Goal: Task Accomplishment & Management: Manage account settings

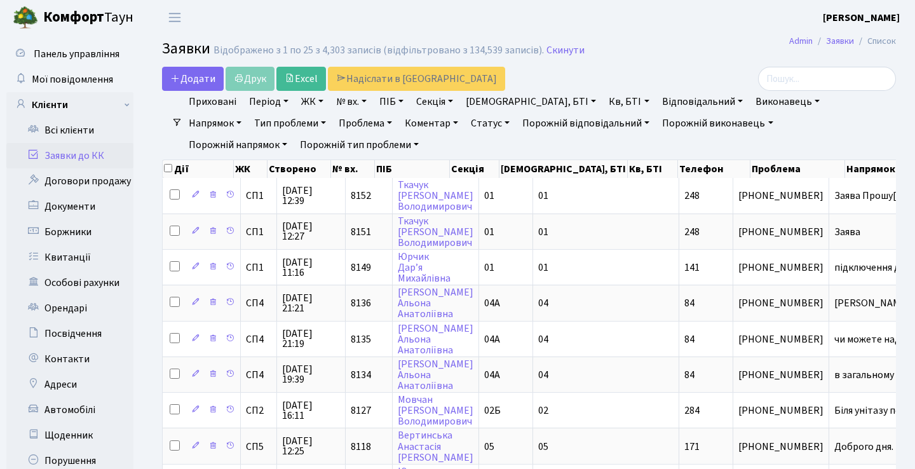
select select "25"
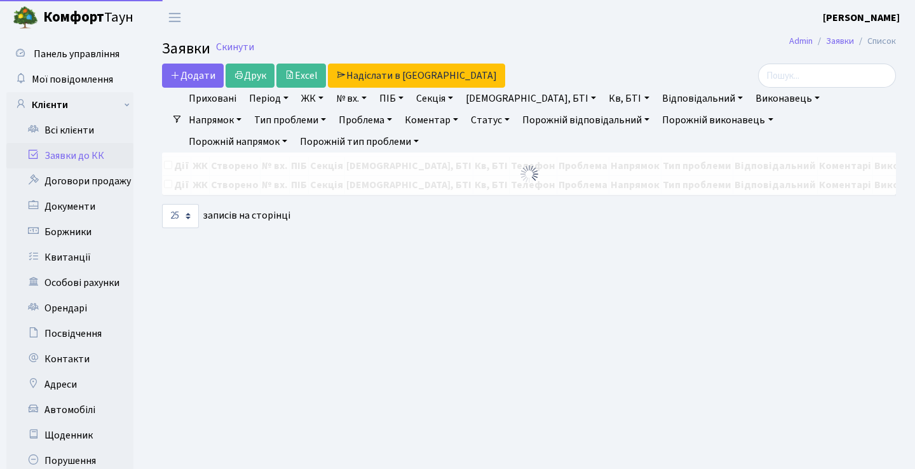
select select "25"
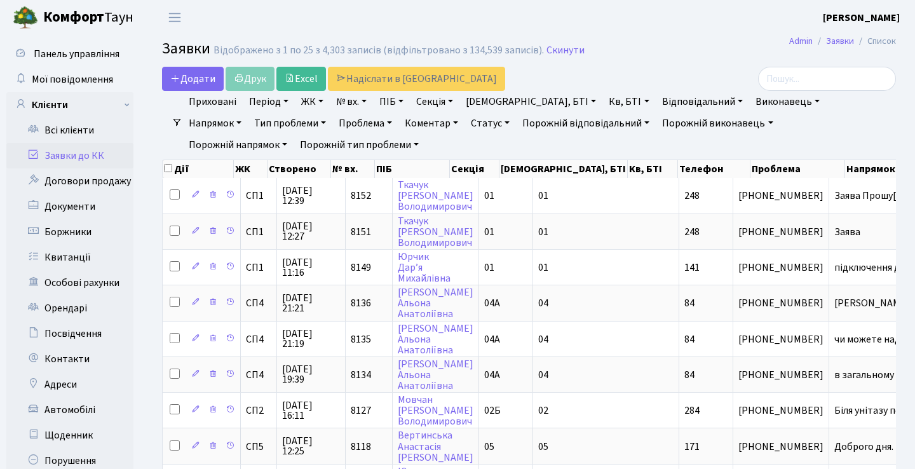
click at [667, 52] on h2 "Заявки Відображено з 1 по 25 з 4,303 записів (відфільтровано з 134,539 записів)…" at bounding box center [529, 51] width 734 height 22
click at [90, 161] on link "Заявки до КК" at bounding box center [69, 155] width 127 height 25
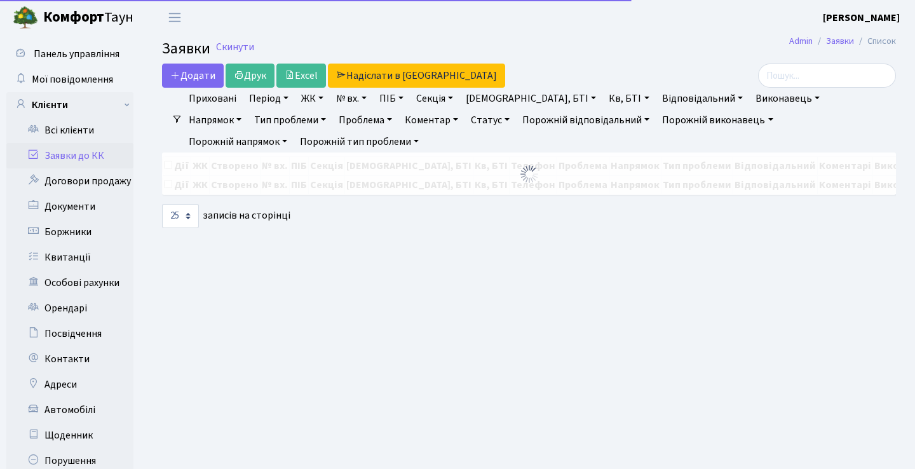
select select "25"
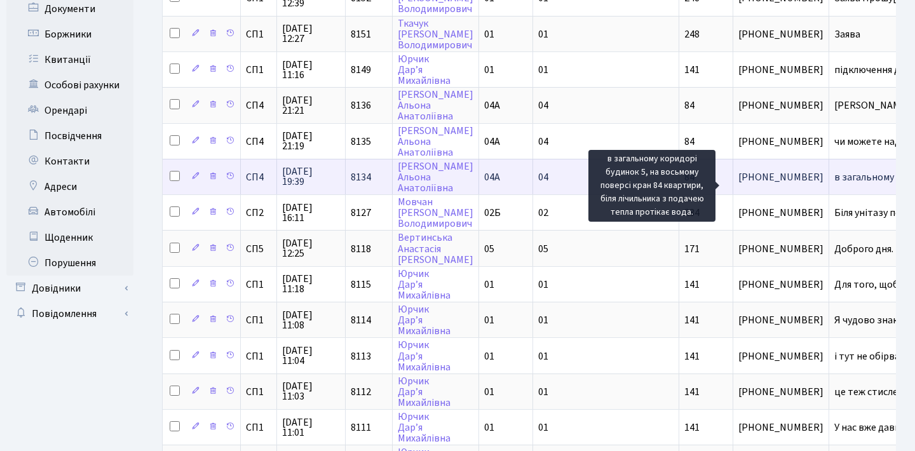
scroll to position [0, 104]
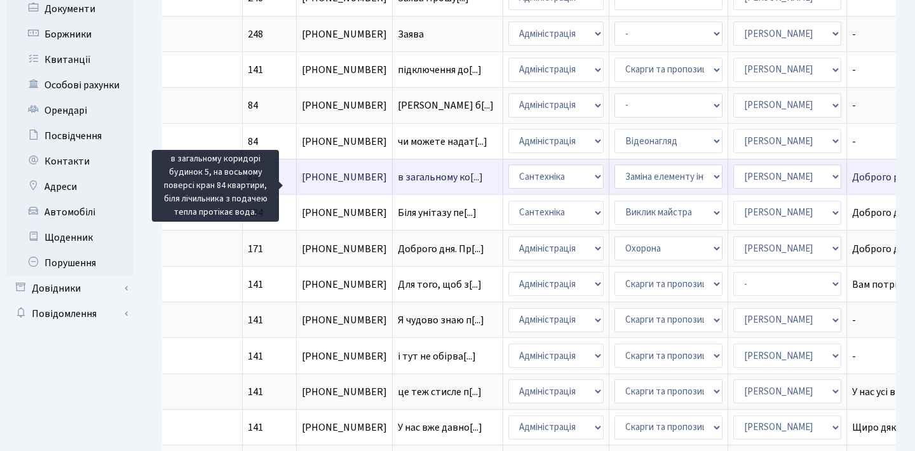
click at [398, 182] on span "в загальному ко[...]" at bounding box center [440, 177] width 85 height 14
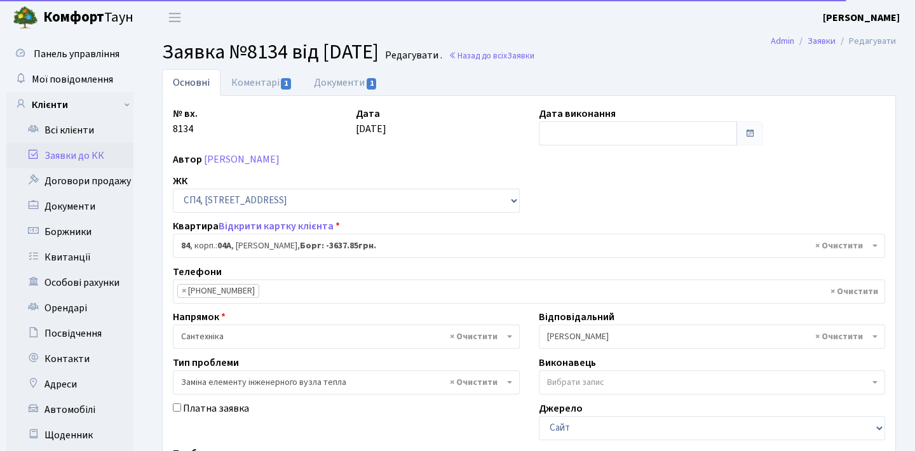
select select "21112"
select select "31"
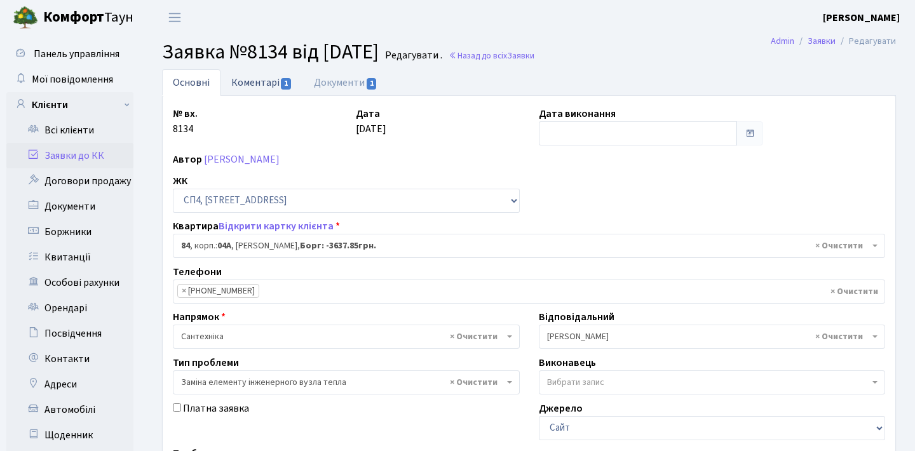
click at [271, 76] on link "Коментарі 1" at bounding box center [261, 82] width 83 height 26
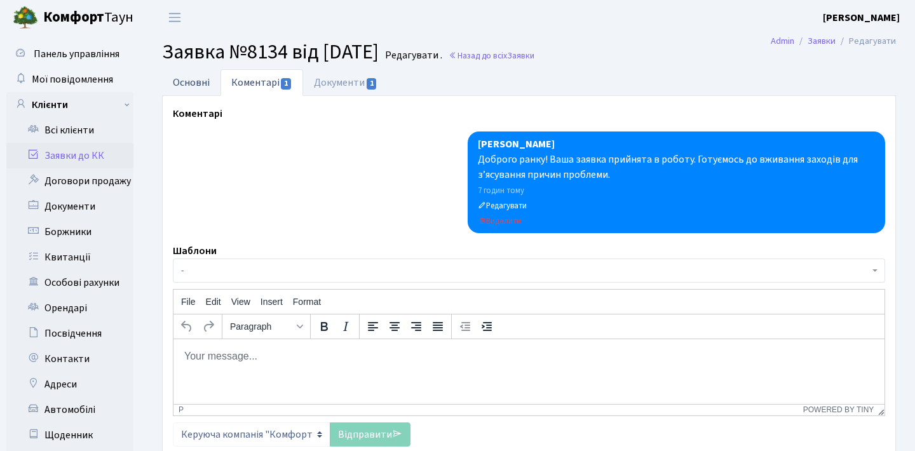
click at [210, 86] on link "Основні" at bounding box center [191, 82] width 58 height 26
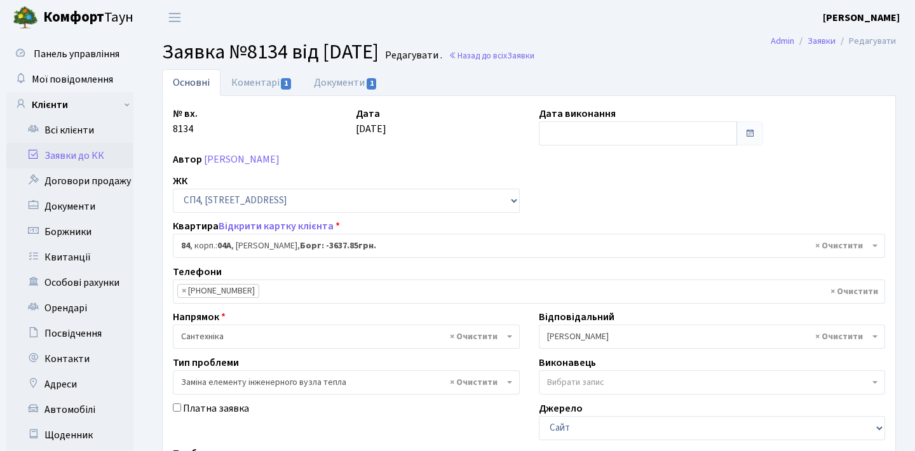
click at [278, 98] on div "№ вх. 8134 Дата 17.09.2025 Дата виконання Автор Савчук Альона Анатоліївна ЖК - …" at bounding box center [529, 392] width 733 height 593
click at [278, 93] on link "Коментарі 1" at bounding box center [261, 82] width 83 height 26
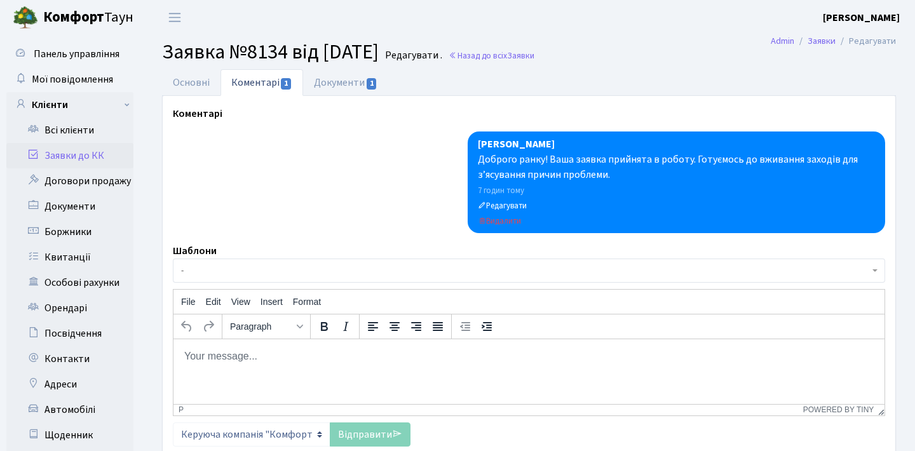
click at [308, 367] on html at bounding box center [528, 356] width 711 height 34
paste body "Rich Text Area. Press ALT-0 for help."
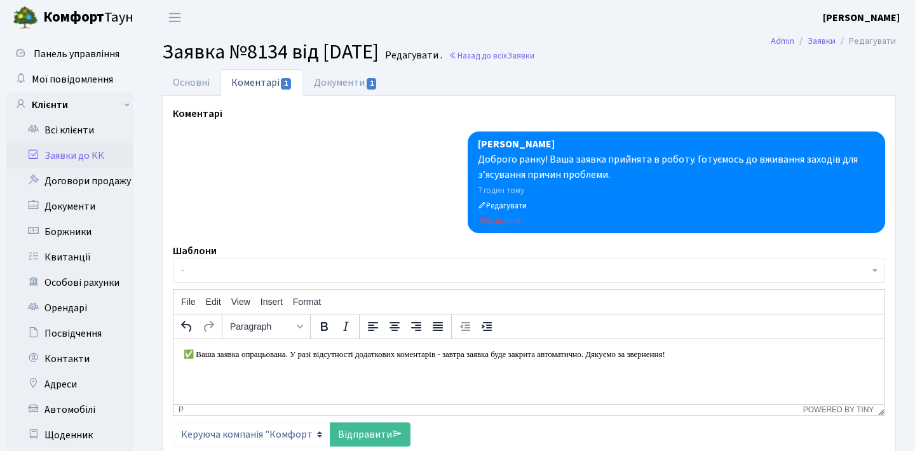
click at [186, 355] on p "✅ Ваша заявка опрацьована. У разі відсутності додаткових коментарів - завтра за…" at bounding box center [529, 354] width 691 height 10
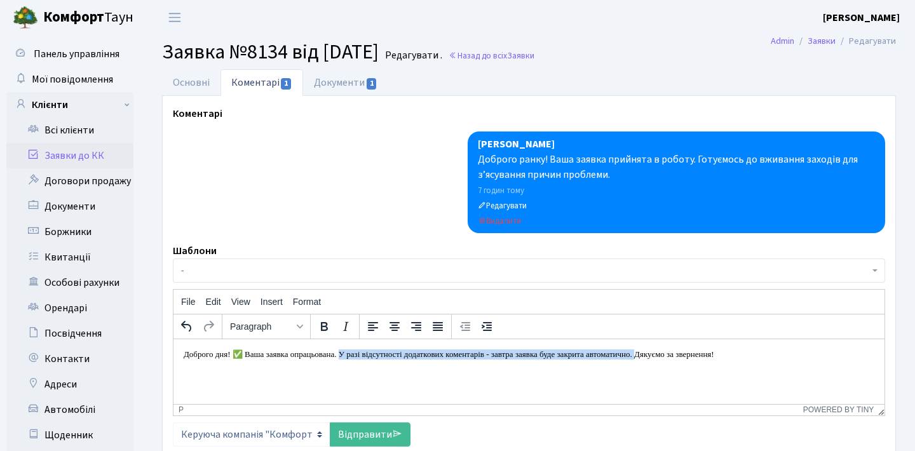
drag, startPoint x: 691, startPoint y: 356, endPoint x: 358, endPoint y: 359, distance: 333.0
click at [358, 359] on p "Доброго дня! ✅ Ваша заявка опрацьована. У разі відсутності додаткових коментарі…" at bounding box center [529, 354] width 691 height 10
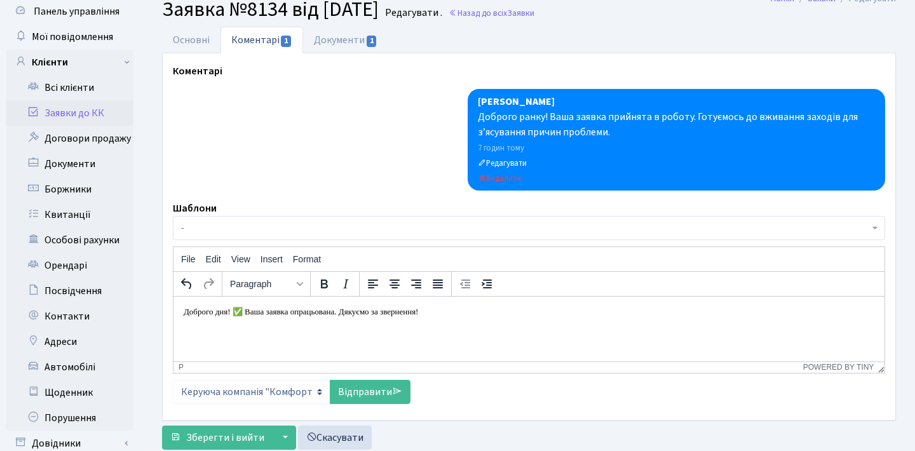
scroll to position [65, 0]
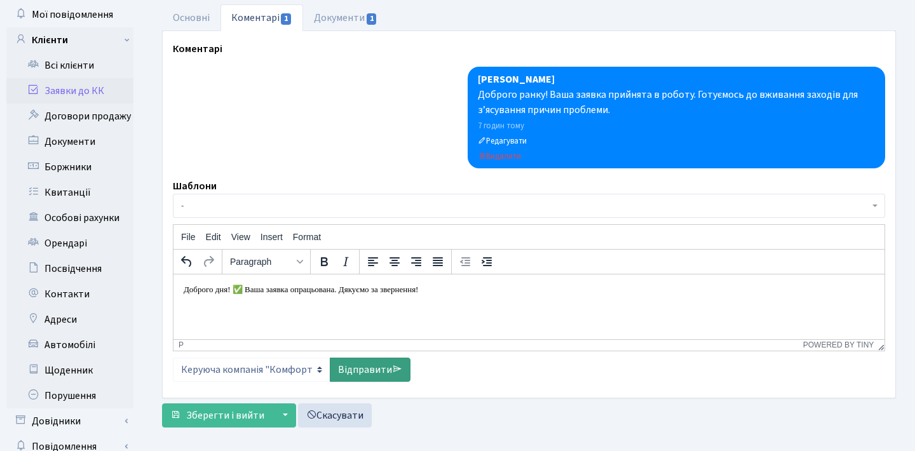
click at [371, 369] on link "Відправити" at bounding box center [370, 370] width 81 height 24
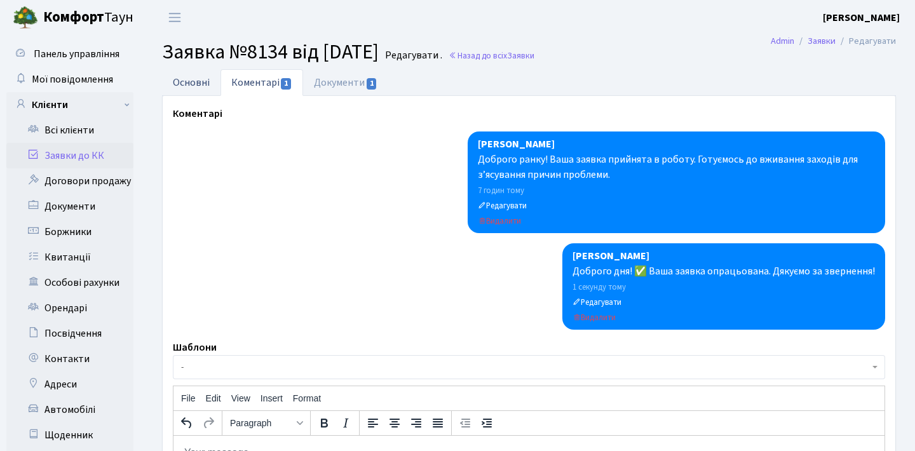
scroll to position [0, 0]
click at [208, 84] on link "Основні" at bounding box center [191, 82] width 58 height 26
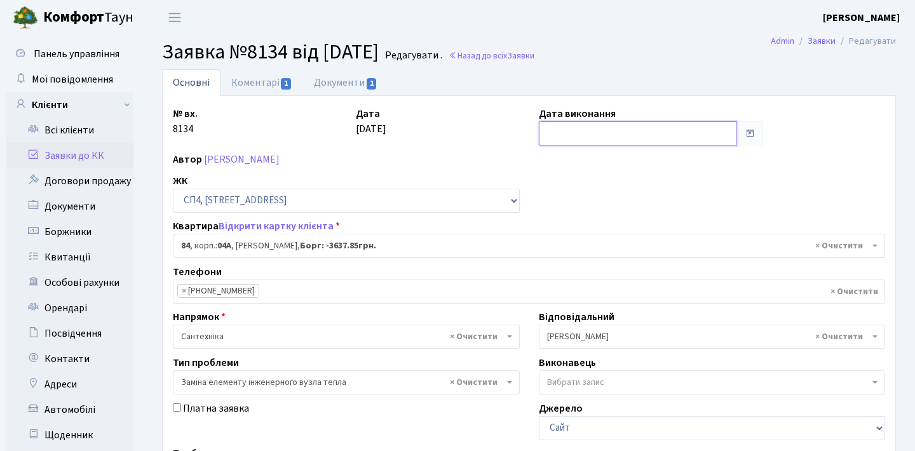
click at [619, 132] on input "text" at bounding box center [638, 133] width 199 height 24
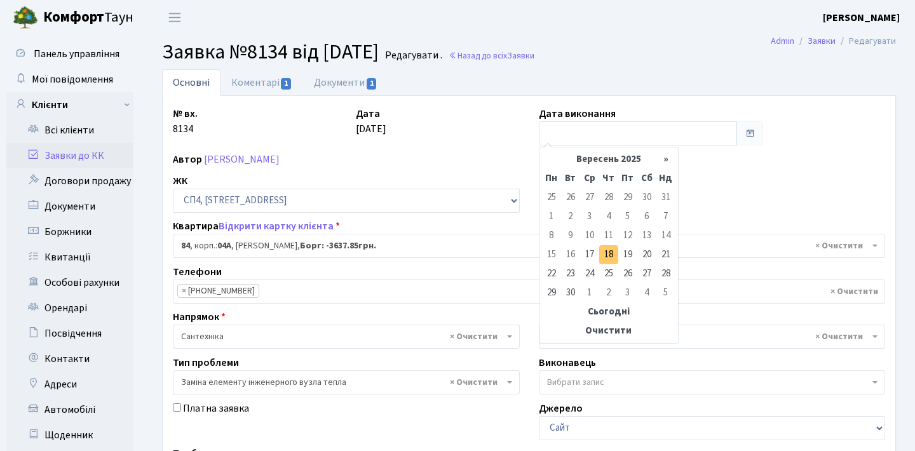
click at [609, 255] on td "18" at bounding box center [608, 254] width 19 height 19
type input "[DATE]"
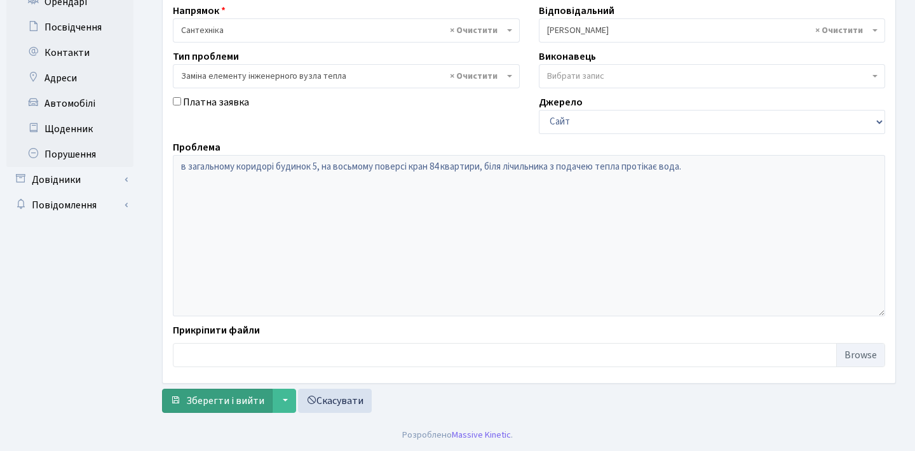
scroll to position [306, 0]
click at [237, 404] on span "Зберегти і вийти" at bounding box center [225, 401] width 78 height 14
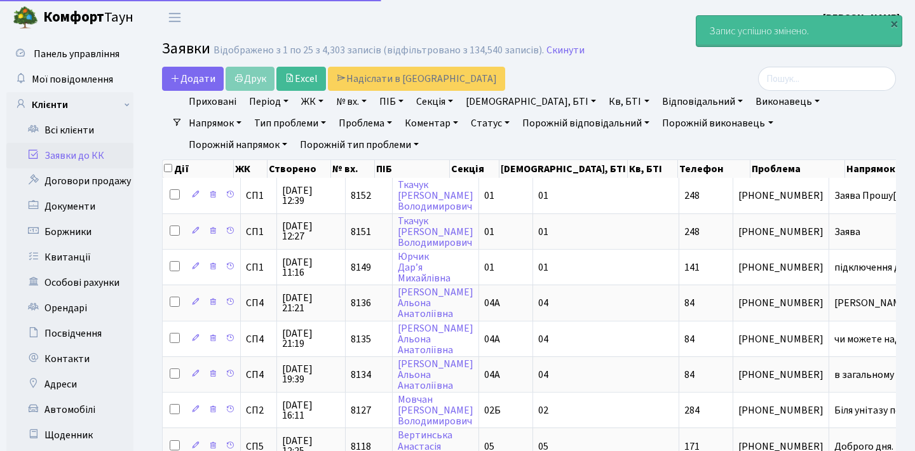
select select "25"
click at [105, 154] on link "Заявки до КК" at bounding box center [69, 155] width 127 height 25
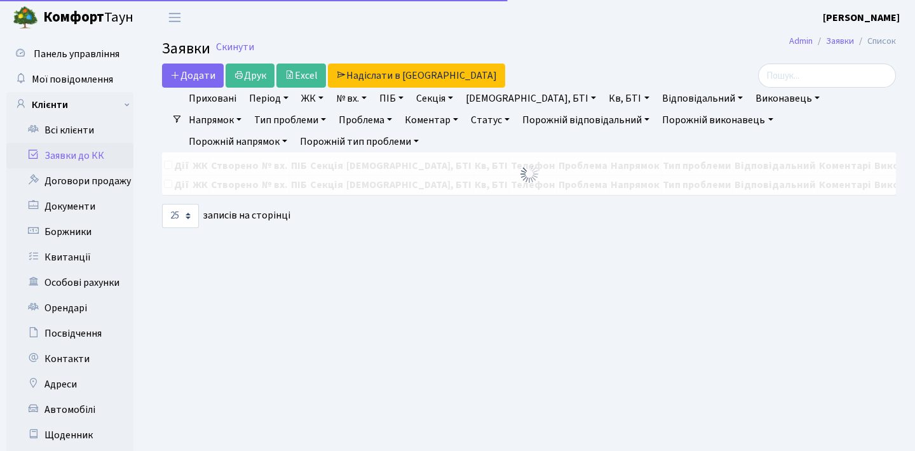
select select "25"
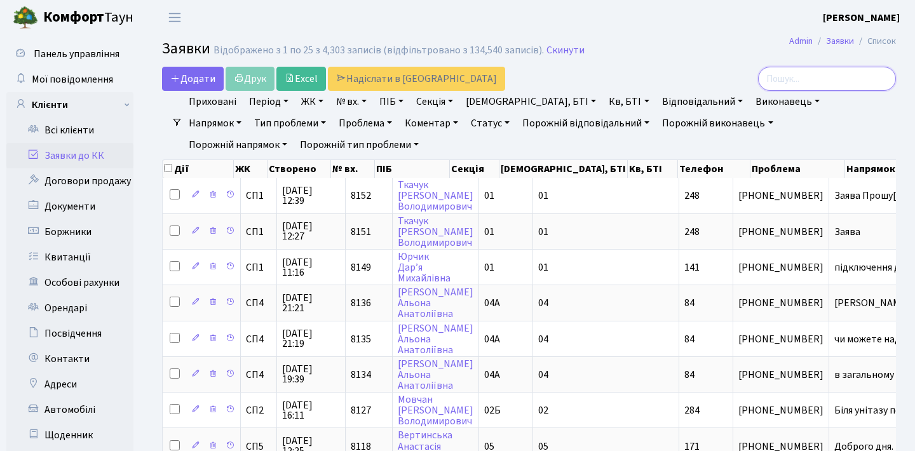
click at [801, 78] on input "search" at bounding box center [827, 79] width 138 height 24
type input "6915"
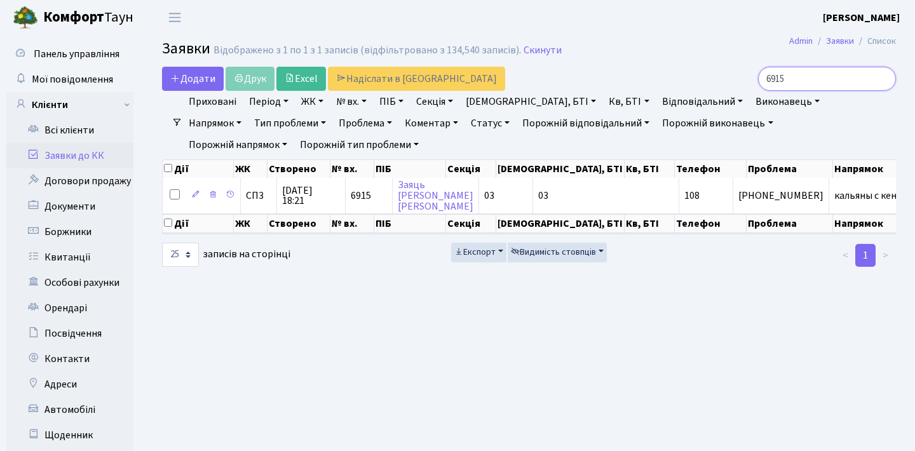
click at [881, 76] on input "6915" at bounding box center [827, 79] width 138 height 24
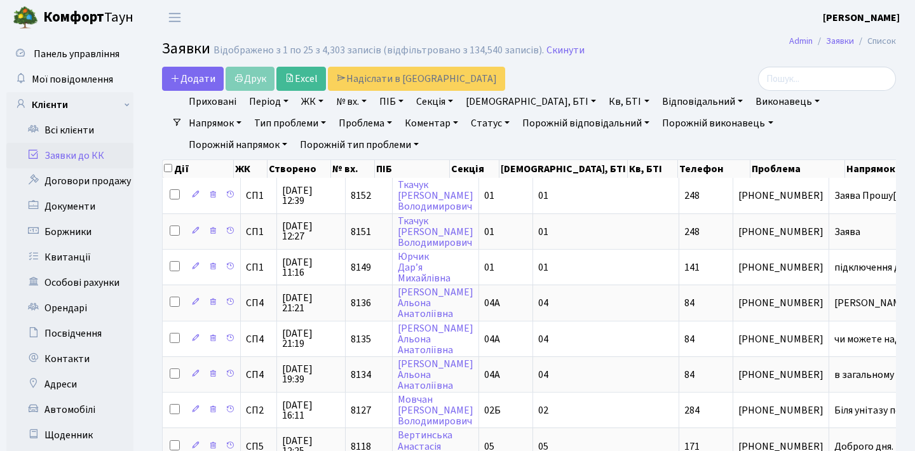
click at [852, 123] on ul "Приховані Період 18.09.2025 - 18.09.2025 ЖК СП1, Столичне шосе, 1 СП2, Столичне…" at bounding box center [533, 123] width 703 height 65
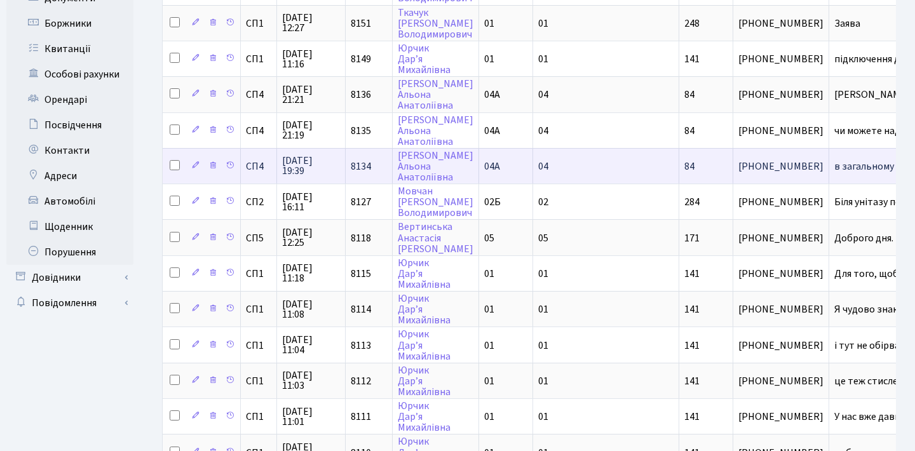
scroll to position [205, 0]
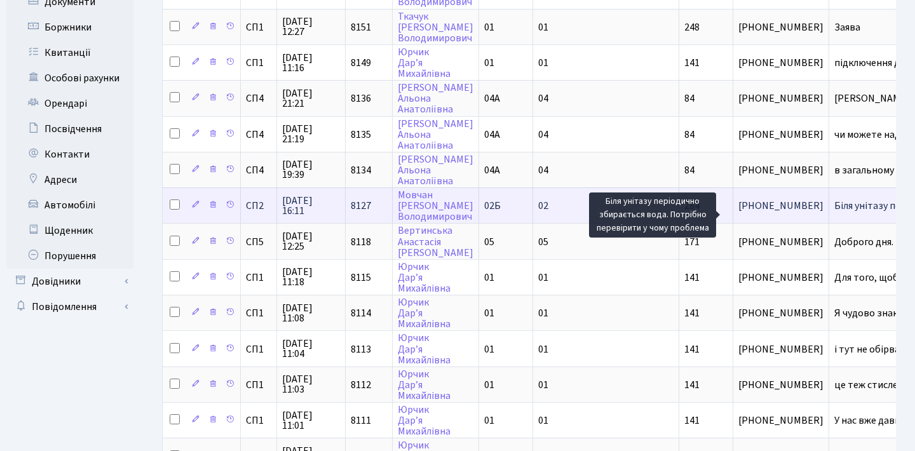
click at [834, 213] on span "Біля унітазу пе[...]" at bounding box center [873, 206] width 79 height 14
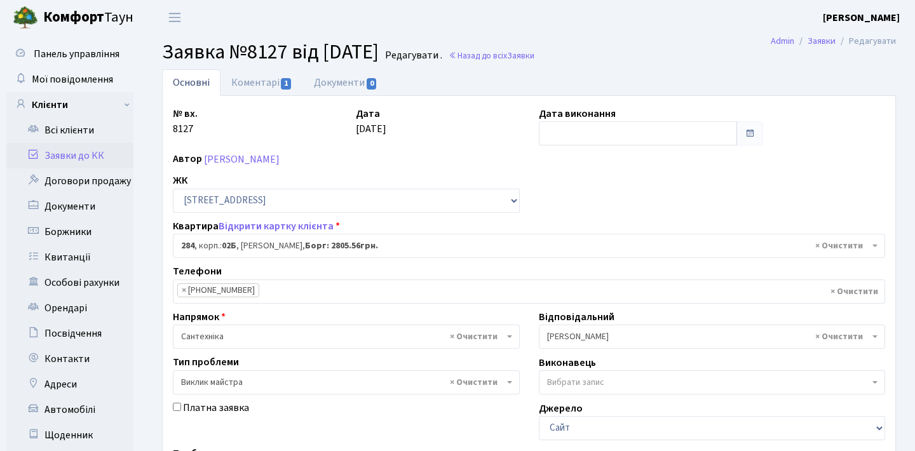
select select "20534"
select select "29"
click at [252, 86] on link "Коментарі 1" at bounding box center [261, 82] width 83 height 26
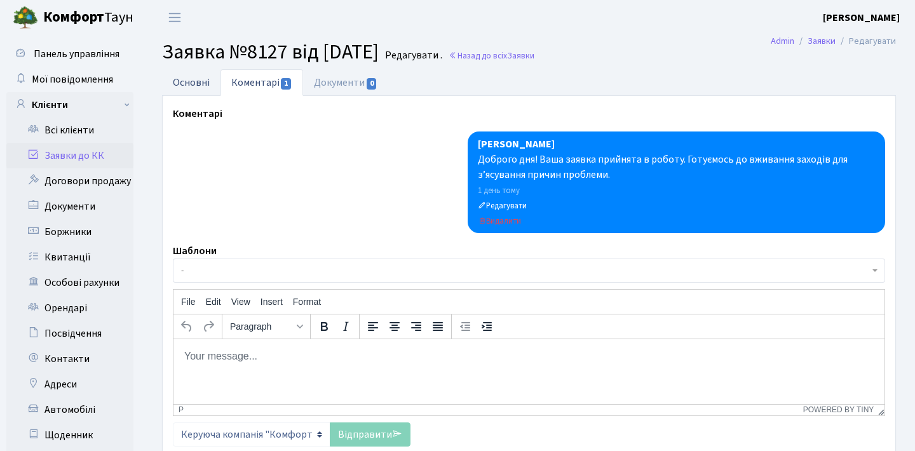
click at [210, 79] on link "Основні" at bounding box center [191, 82] width 58 height 26
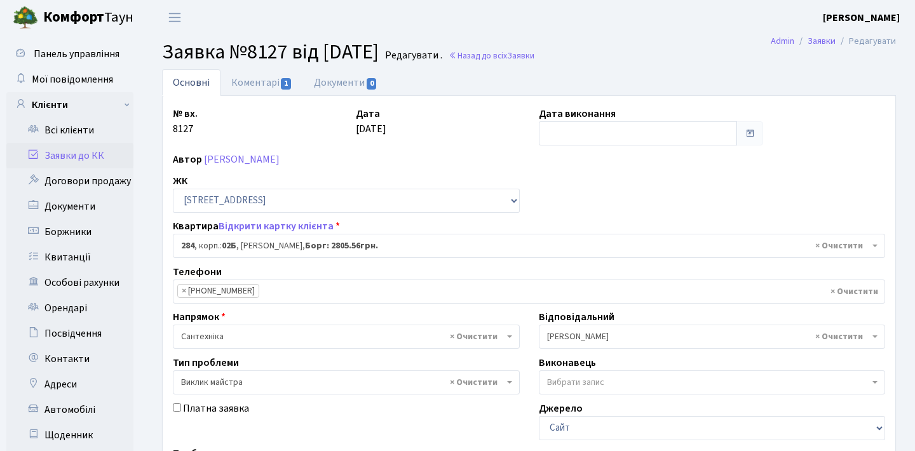
click at [77, 156] on link "Заявки до КК" at bounding box center [69, 155] width 127 height 25
select select "20534"
select select "29"
click at [83, 155] on link "Заявки до КК" at bounding box center [69, 155] width 127 height 25
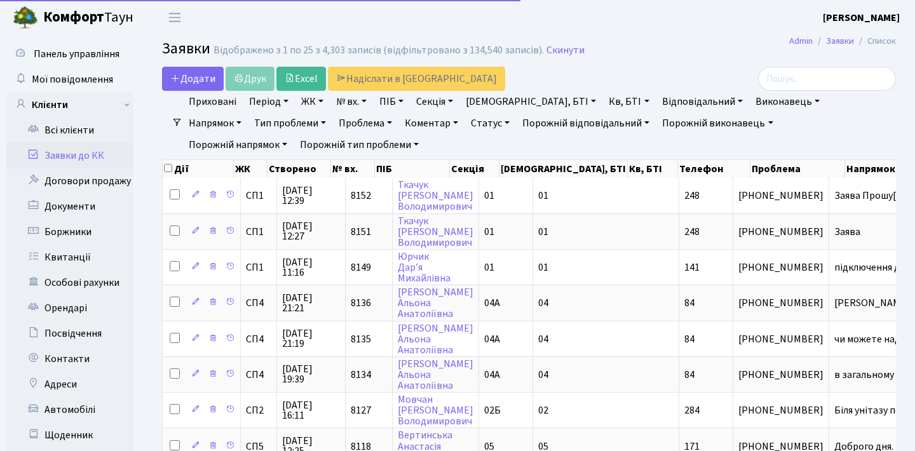
select select "25"
click at [815, 76] on input "search" at bounding box center [827, 79] width 138 height 24
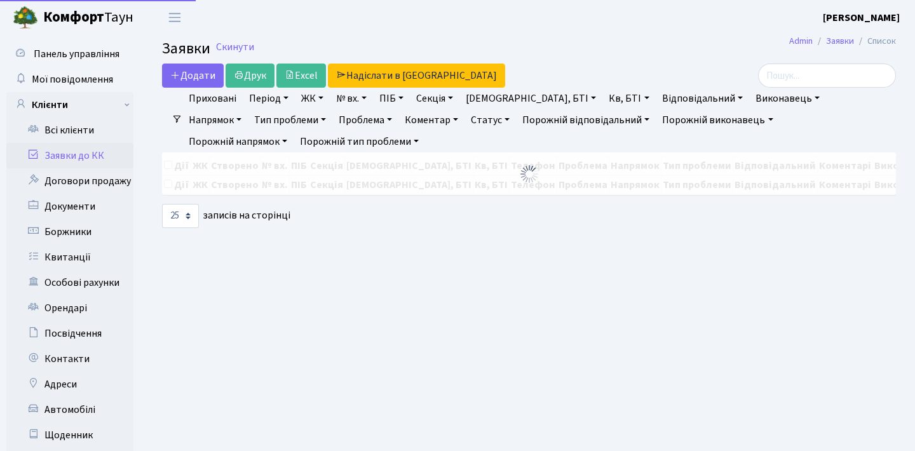
select select "25"
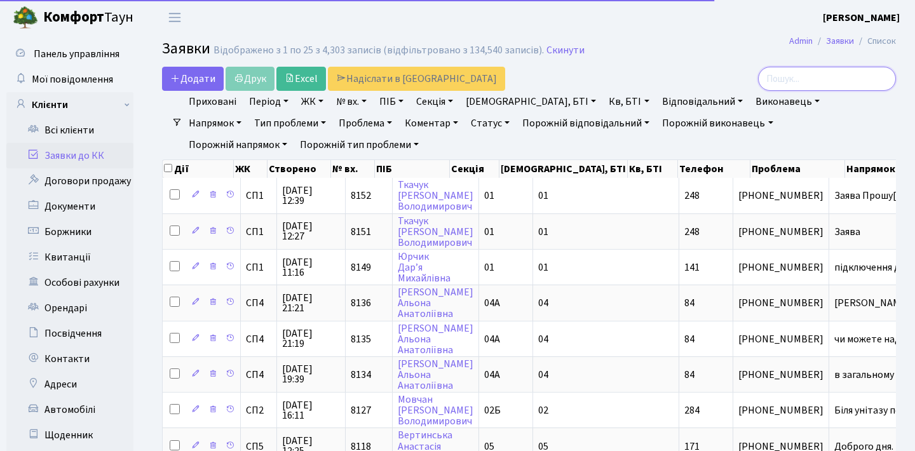
click at [817, 79] on input "search" at bounding box center [827, 79] width 138 height 24
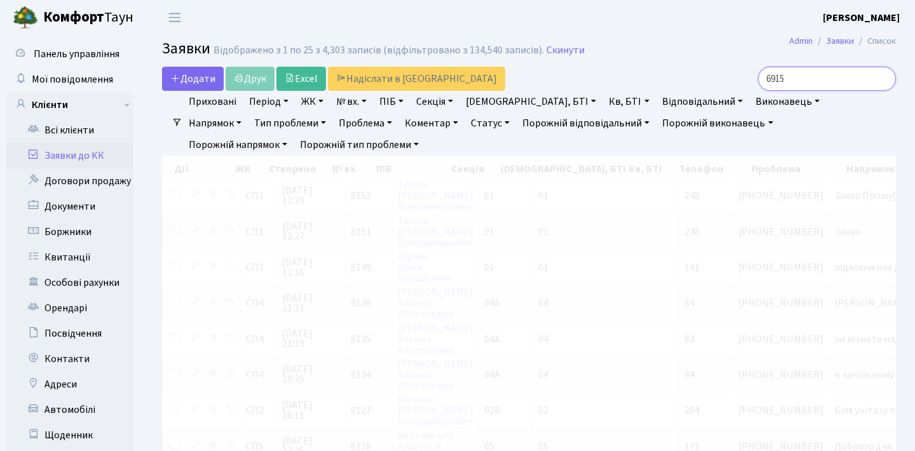
scroll to position [1, 0]
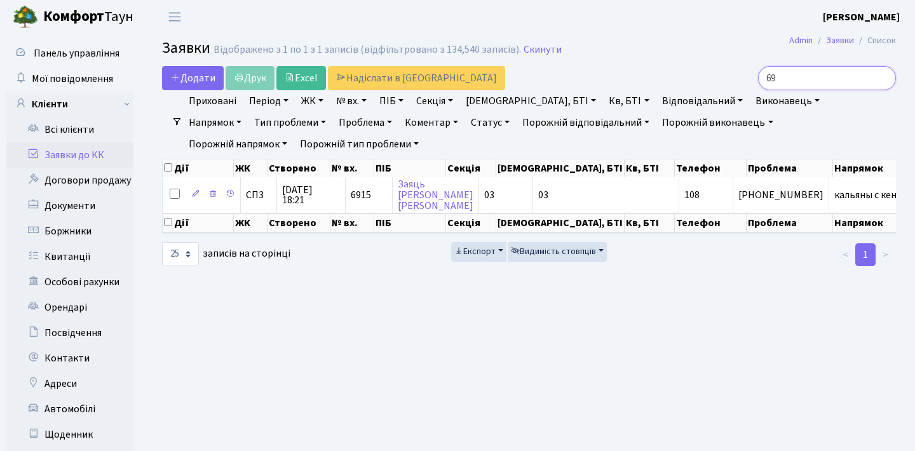
type input "6"
type input "4"
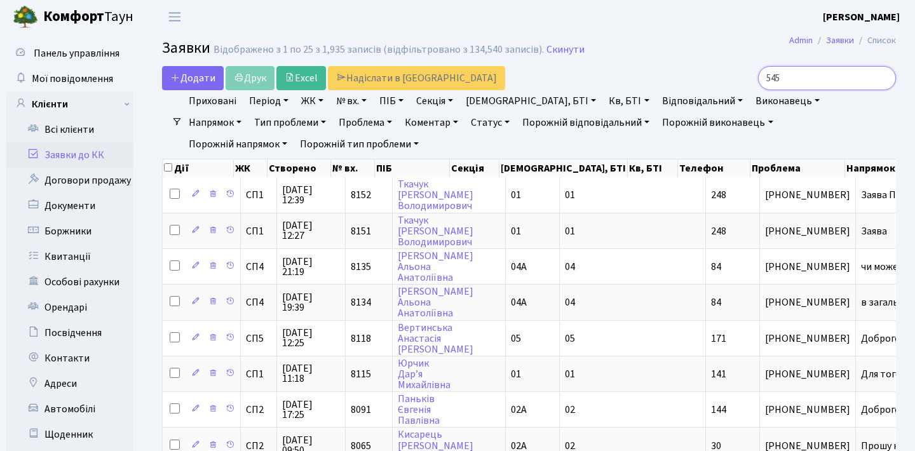
type input "5457"
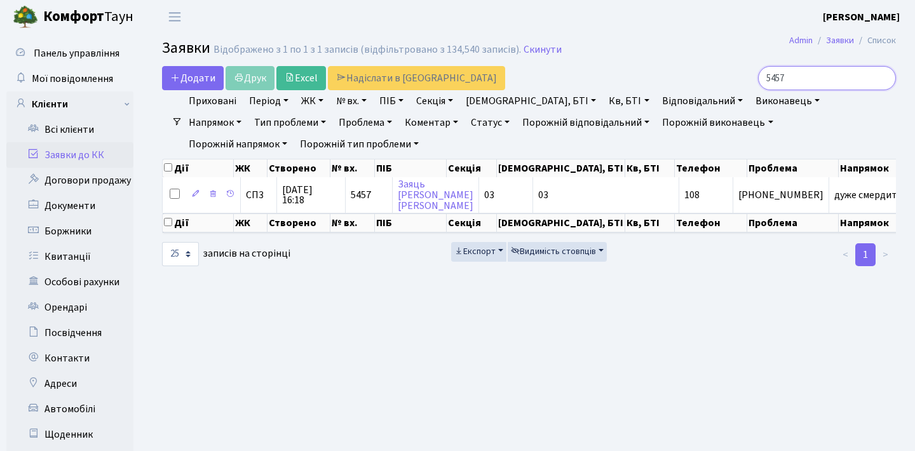
click at [883, 77] on input "5457" at bounding box center [827, 78] width 138 height 24
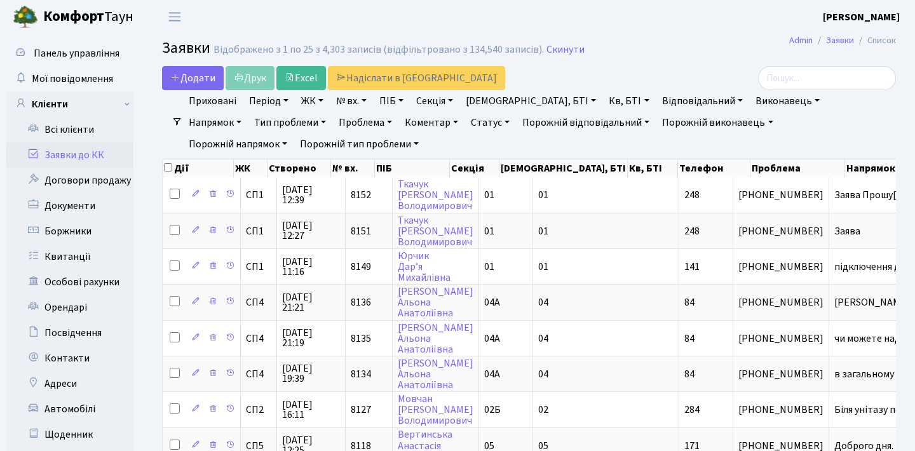
click at [91, 159] on link "Заявки до КК" at bounding box center [69, 154] width 127 height 25
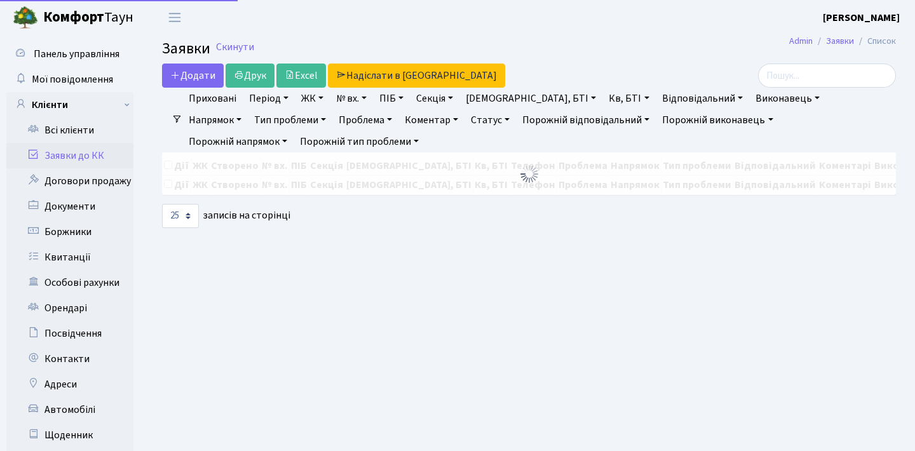
select select "25"
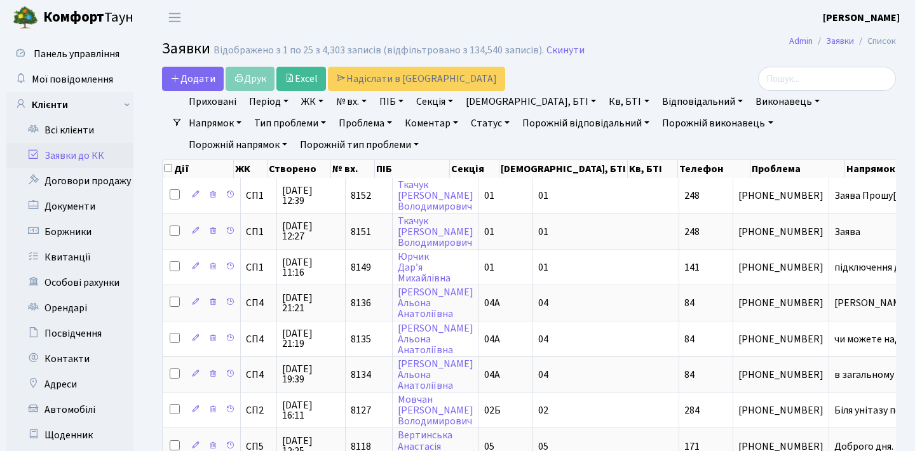
click at [597, 51] on h2 "Заявки Відображено з 1 по 25 з 4,303 записів (відфільтровано з 134,540 записів)…" at bounding box center [529, 51] width 734 height 22
click at [703, 46] on h2 "Заявки Відображено з 1 по 25 з 4,303 записів (відфільтровано з 134,540 записів)…" at bounding box center [529, 51] width 734 height 22
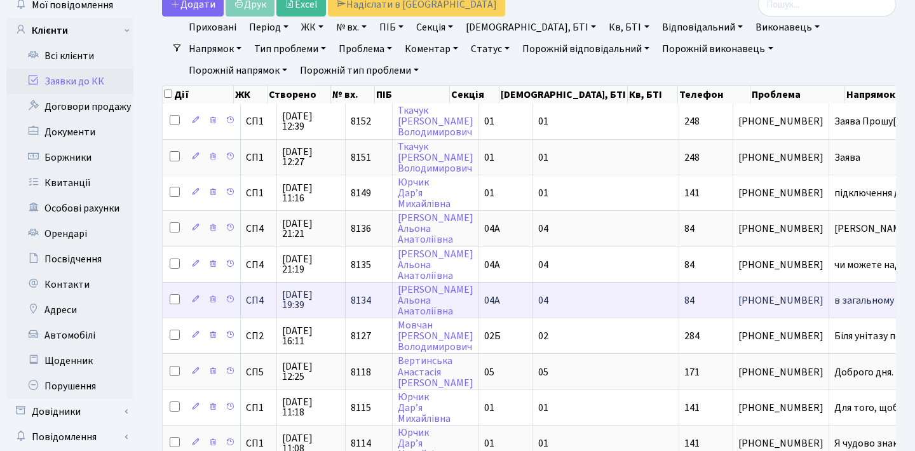
scroll to position [73, 0]
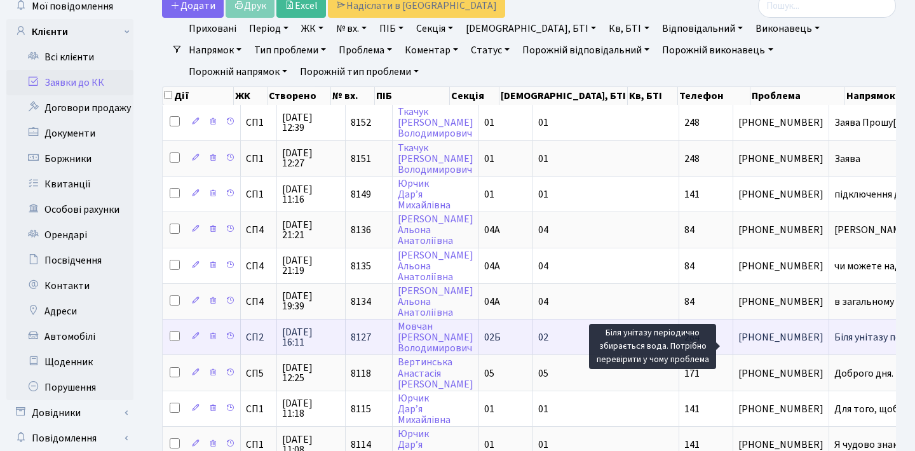
click at [834, 344] on span "Біля унітазу пе[...]" at bounding box center [873, 337] width 79 height 14
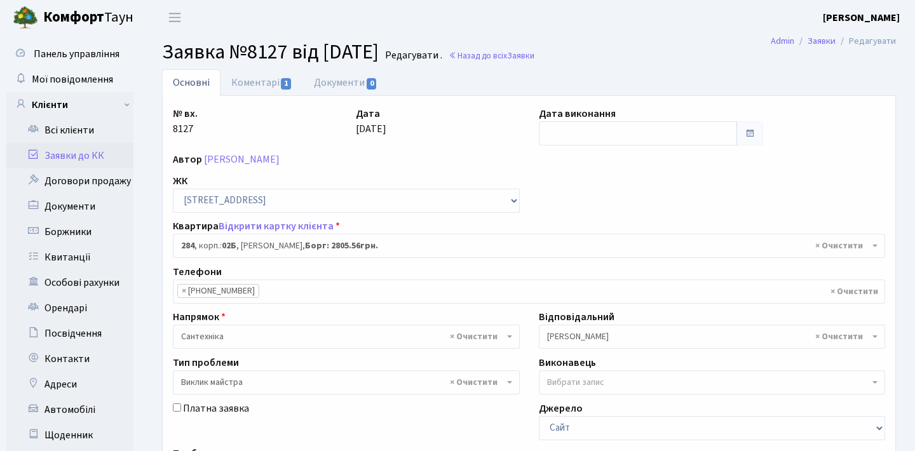
select select "20534"
select select "29"
click at [243, 79] on link "Коментарі 1" at bounding box center [261, 82] width 83 height 26
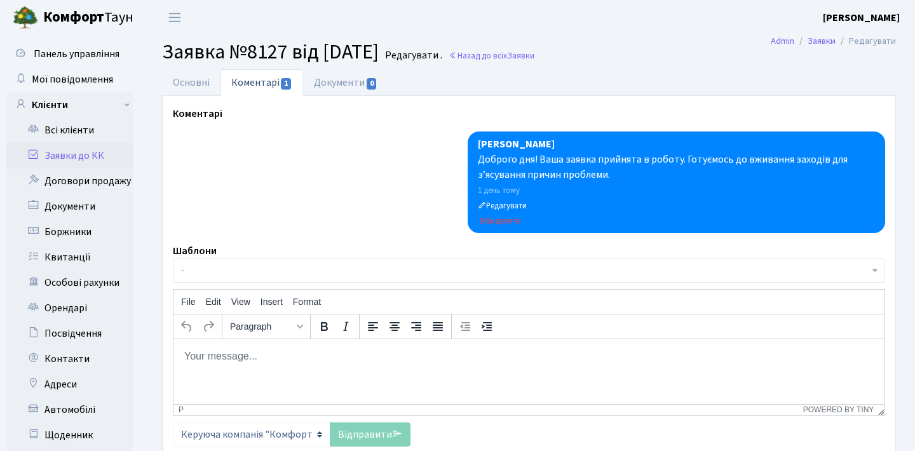
click at [262, 358] on p "Rich Text Area. Press ALT-0 for help." at bounding box center [529, 356] width 691 height 14
paste body "Rich Text Area. Press ALT-0 for help."
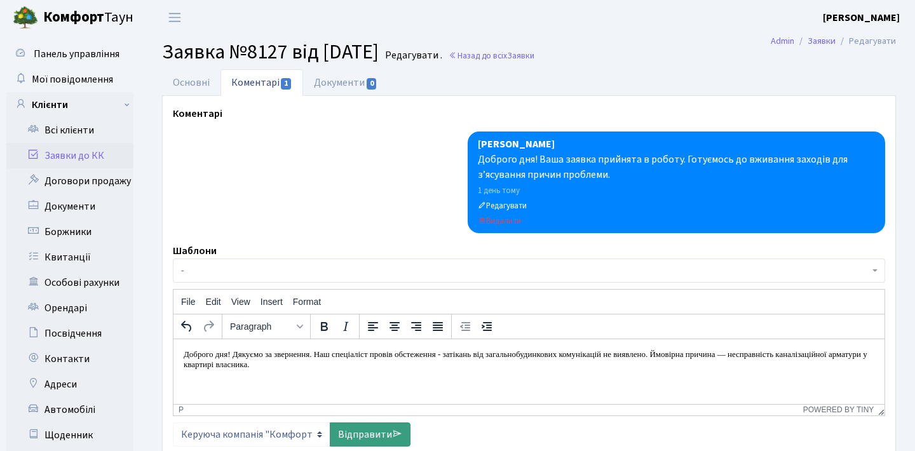
click at [354, 429] on link "Відправити" at bounding box center [370, 435] width 81 height 24
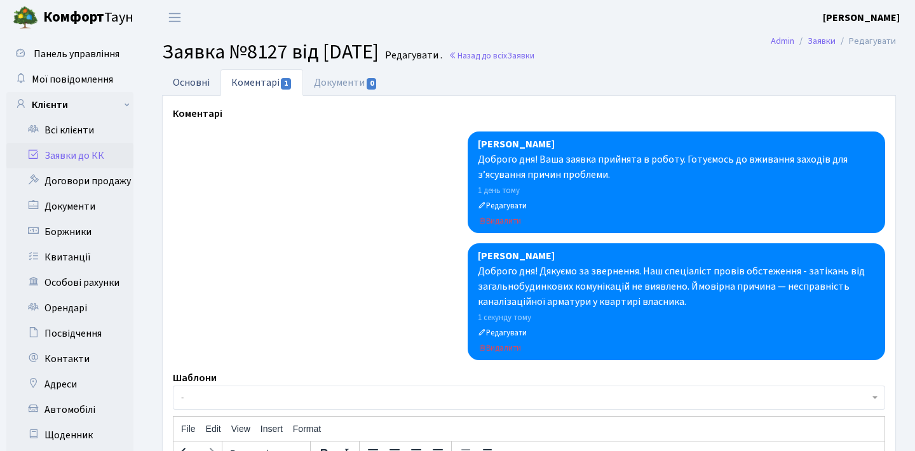
click at [201, 74] on link "Основні" at bounding box center [191, 82] width 58 height 26
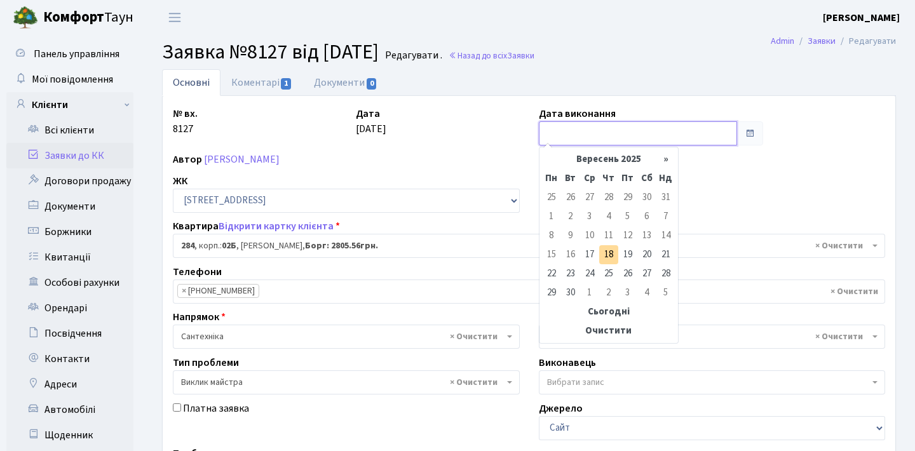
click at [722, 138] on input "text" at bounding box center [638, 133] width 199 height 24
click at [604, 259] on td "18" at bounding box center [608, 254] width 19 height 19
type input "[DATE]"
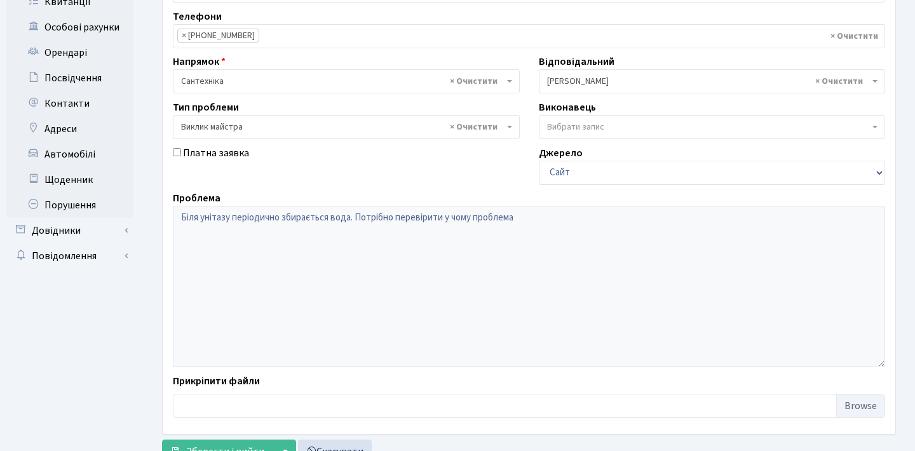
scroll to position [284, 0]
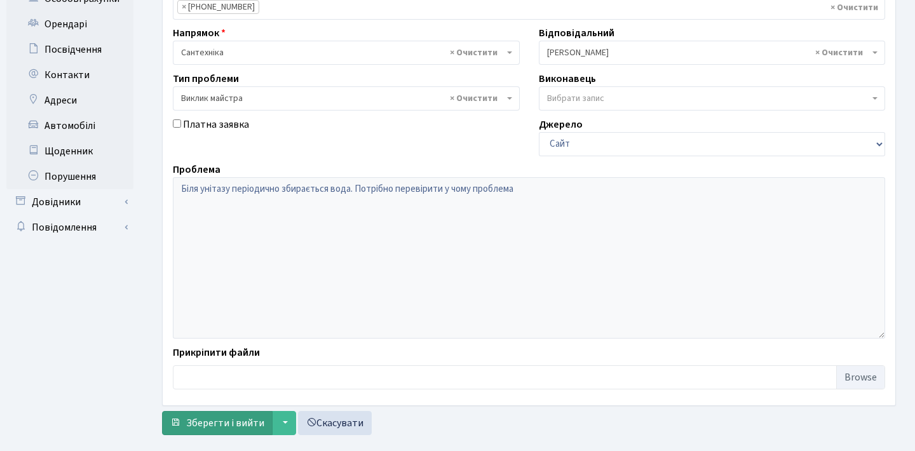
click at [219, 429] on span "Зберегти і вийти" at bounding box center [225, 423] width 78 height 14
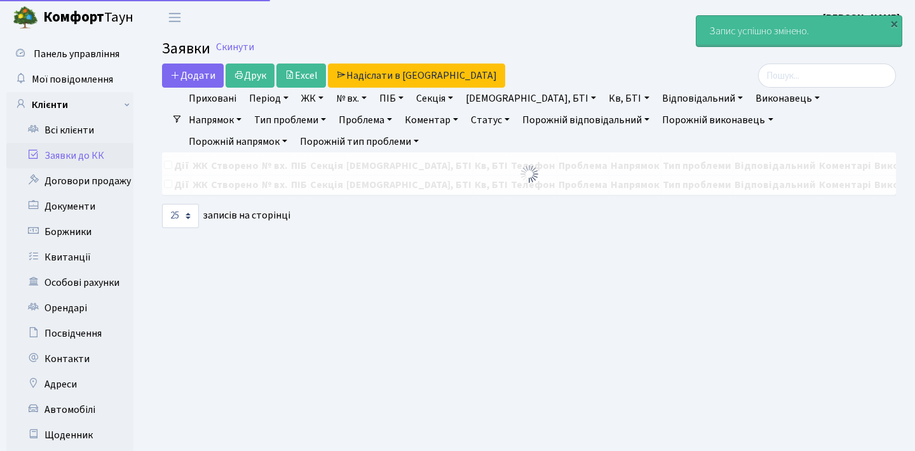
select select "25"
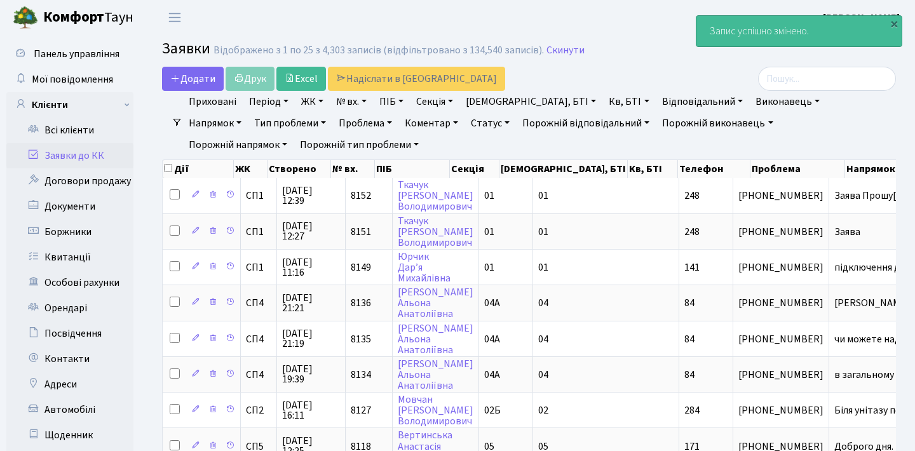
click at [113, 157] on link "Заявки до КК" at bounding box center [69, 155] width 127 height 25
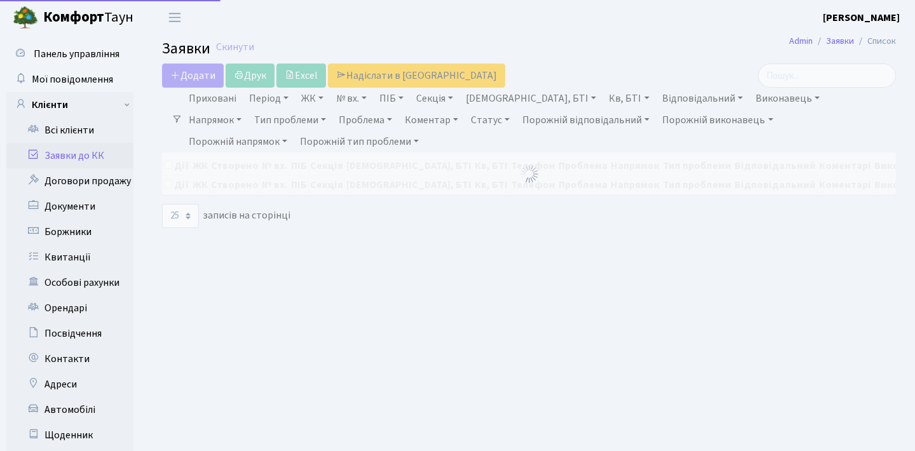
select select "25"
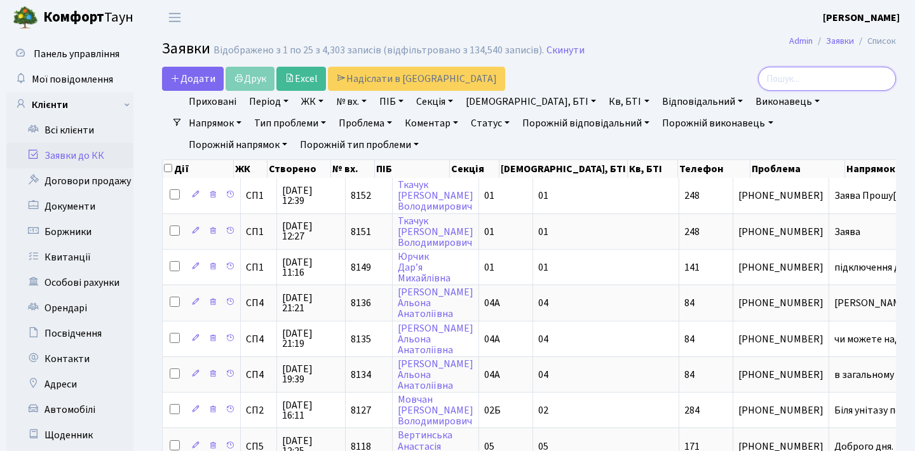
click at [834, 80] on input "search" at bounding box center [827, 79] width 138 height 24
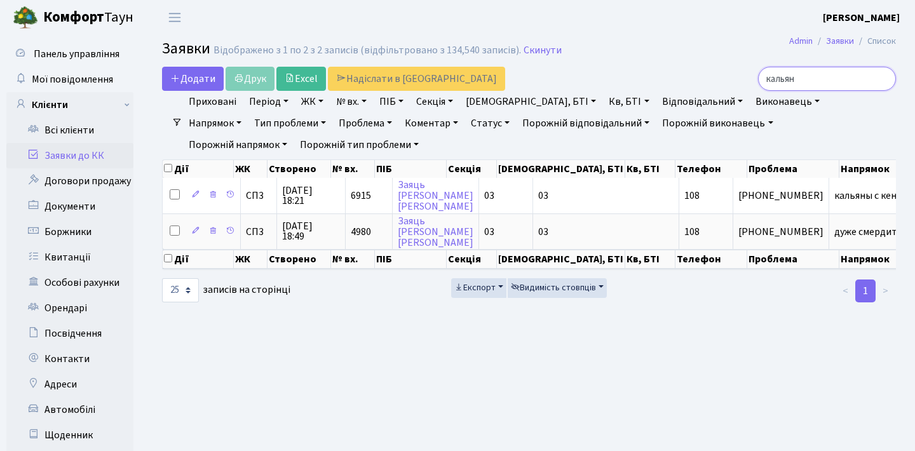
drag, startPoint x: 854, startPoint y: 74, endPoint x: 748, endPoint y: 81, distance: 106.4
click at [749, 81] on div "кальян" at bounding box center [780, 79] width 232 height 24
type input "смпе"
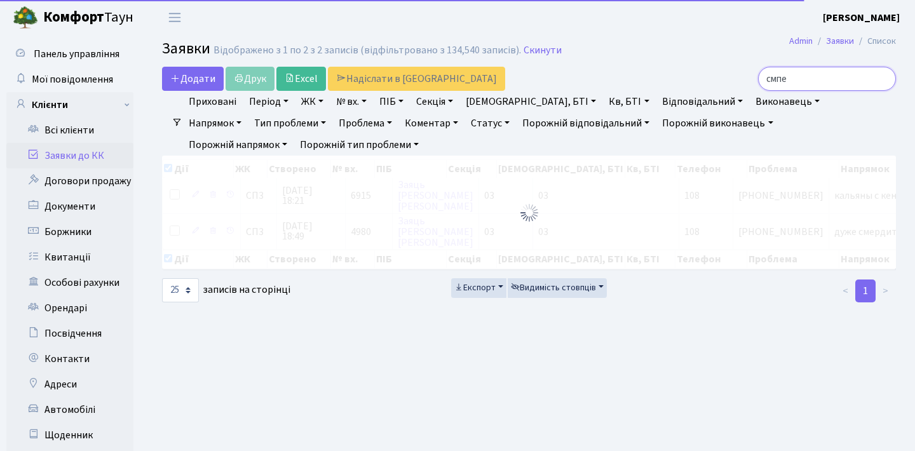
checkbox input "true"
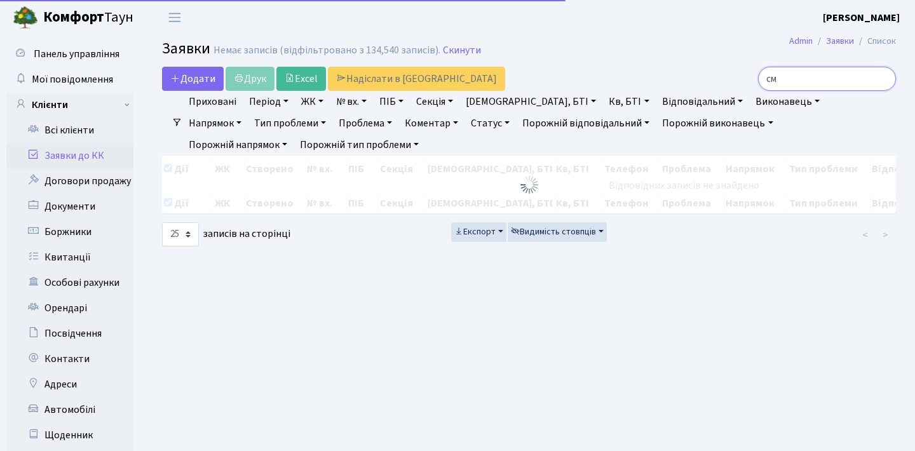
type input "сме"
checkbox input "false"
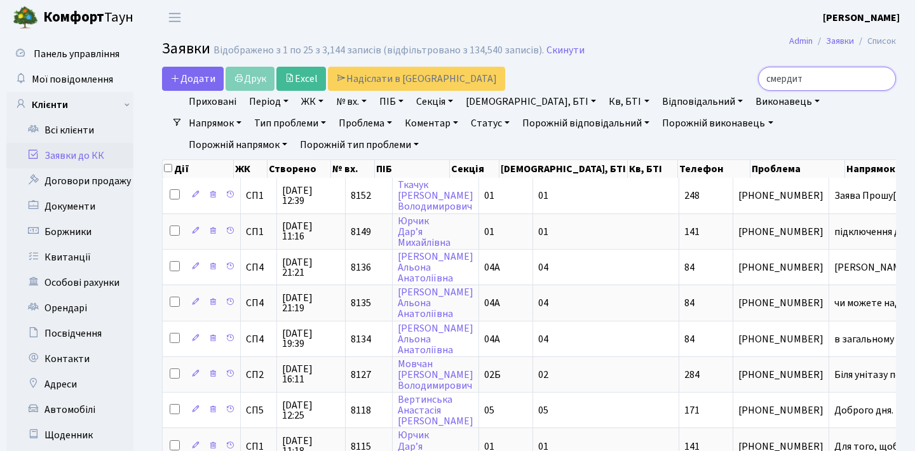
type input "смердить"
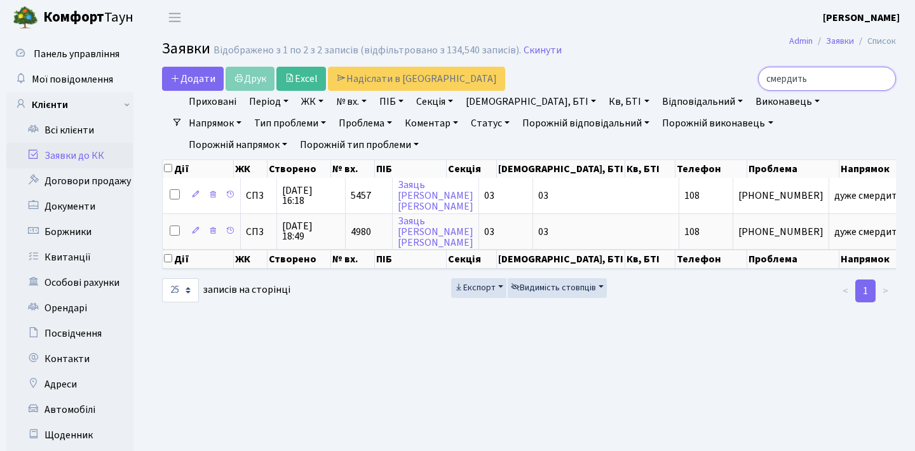
click at [880, 79] on input "смердить" at bounding box center [827, 79] width 138 height 24
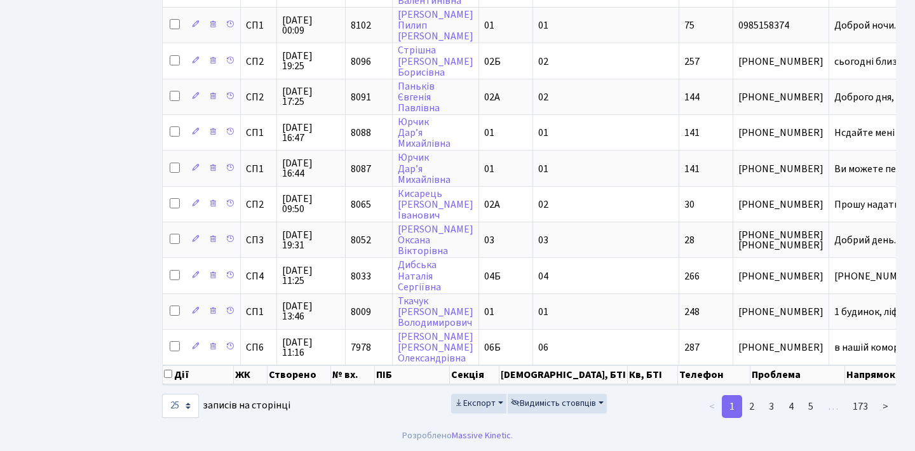
scroll to position [725, 0]
select select "100"
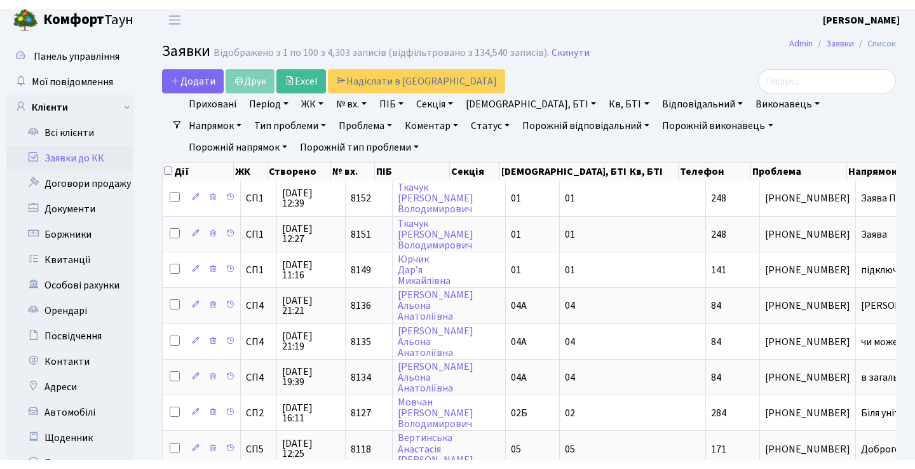
scroll to position [6, 0]
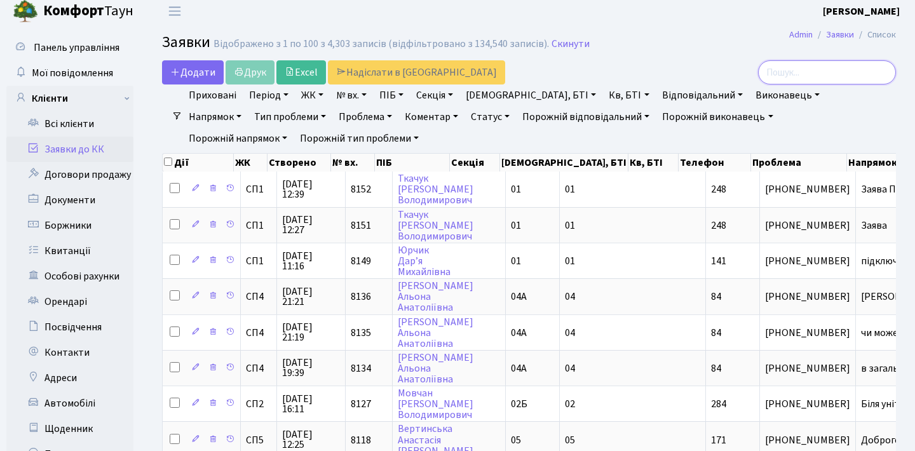
click at [775, 67] on input "search" at bounding box center [827, 72] width 138 height 24
type input "кальян"
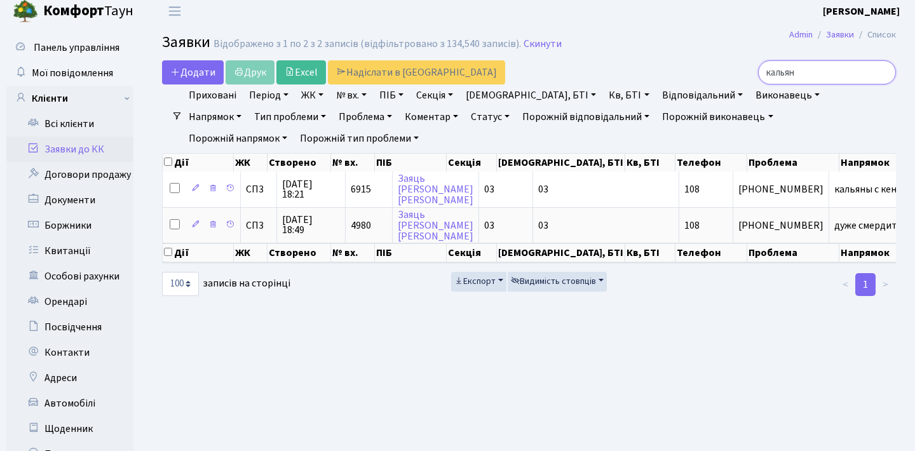
click at [881, 69] on input "кальян" at bounding box center [827, 72] width 138 height 24
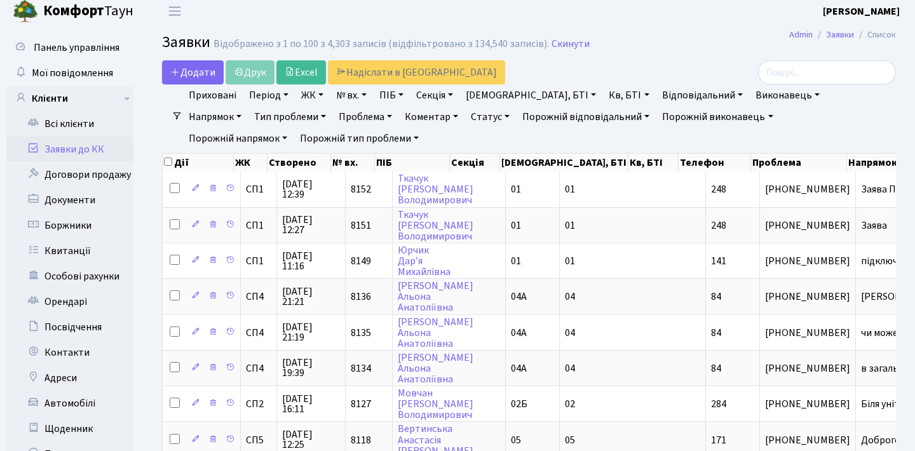
click at [670, 51] on h2 "Заявки Відображено з 1 по 100 з 4,303 записів (відфільтровано з 134,540 записів…" at bounding box center [529, 45] width 734 height 22
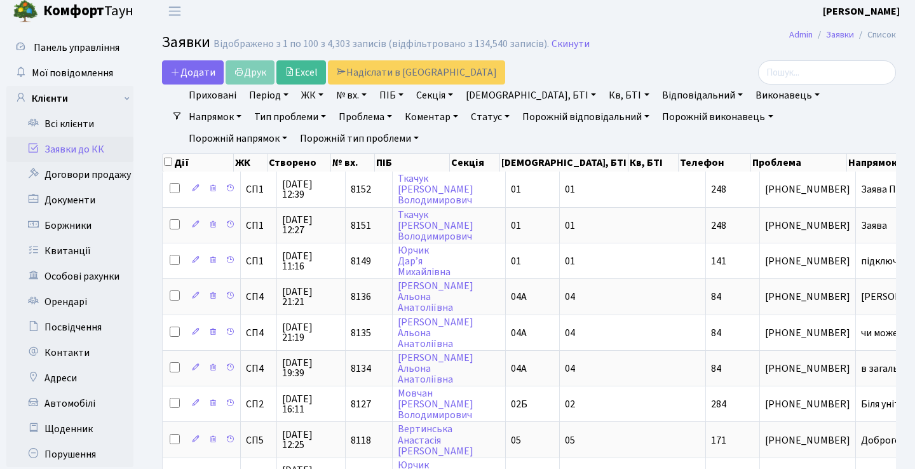
click at [580, 24] on header "Комфорт Таун Анна Г. Мій обліковий запис Вийти" at bounding box center [457, 11] width 915 height 35
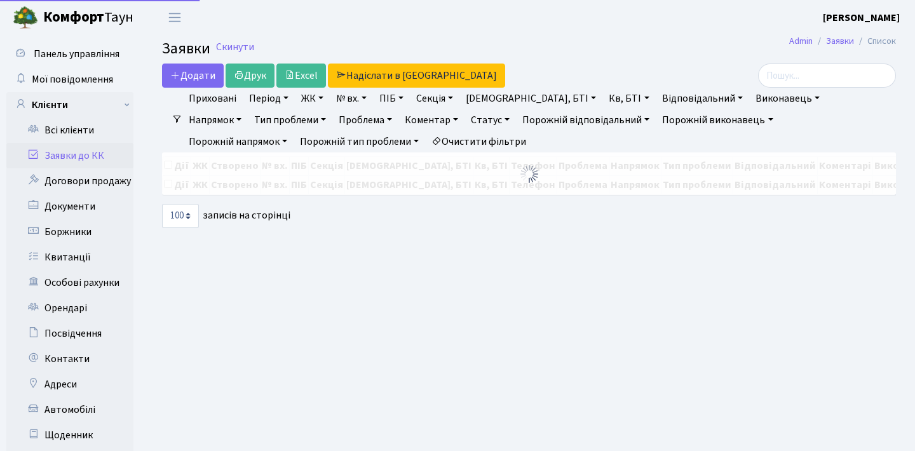
select select "100"
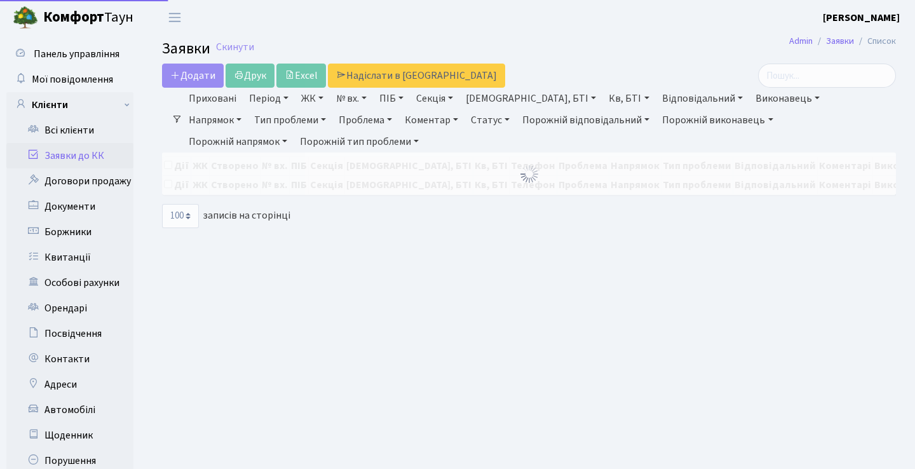
select select "100"
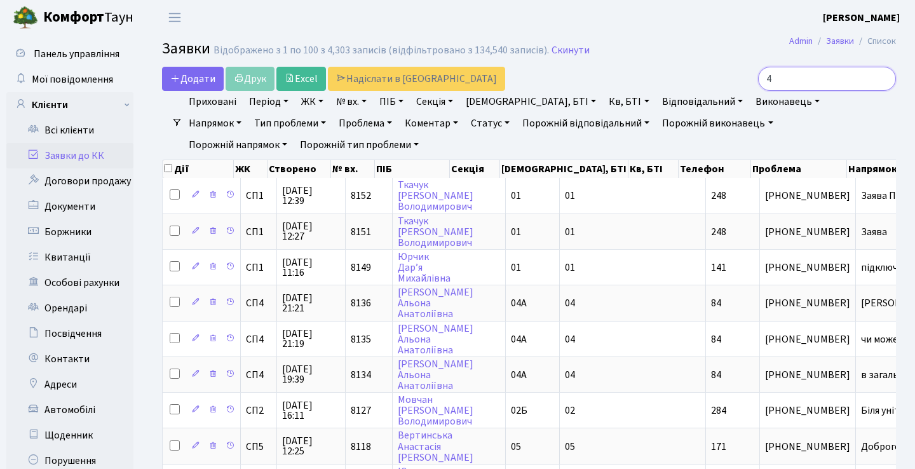
click at [794, 80] on input "4" at bounding box center [827, 79] width 138 height 24
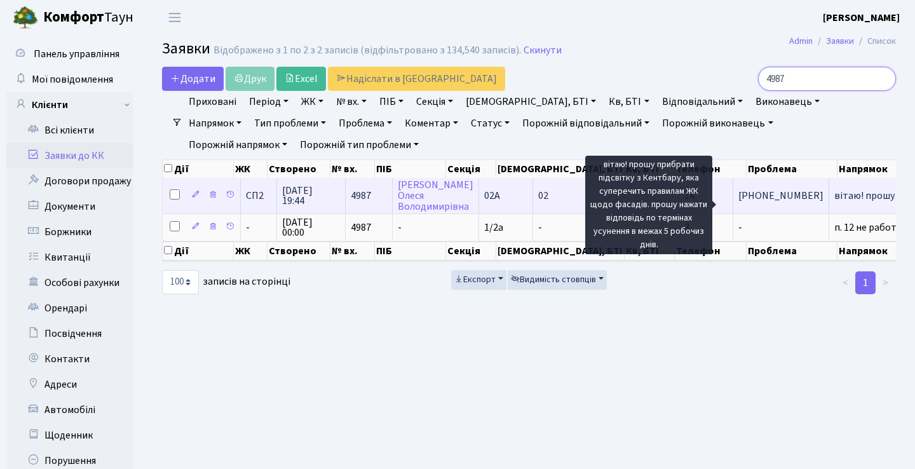
type input "4987"
click at [834, 203] on span "вітаю! прошу пр[...]" at bounding box center [877, 196] width 86 height 14
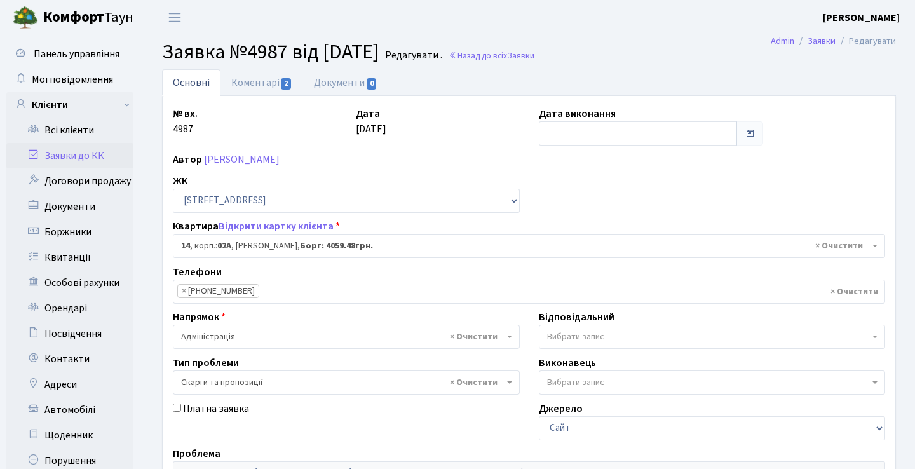
select select "20264"
select select "55"
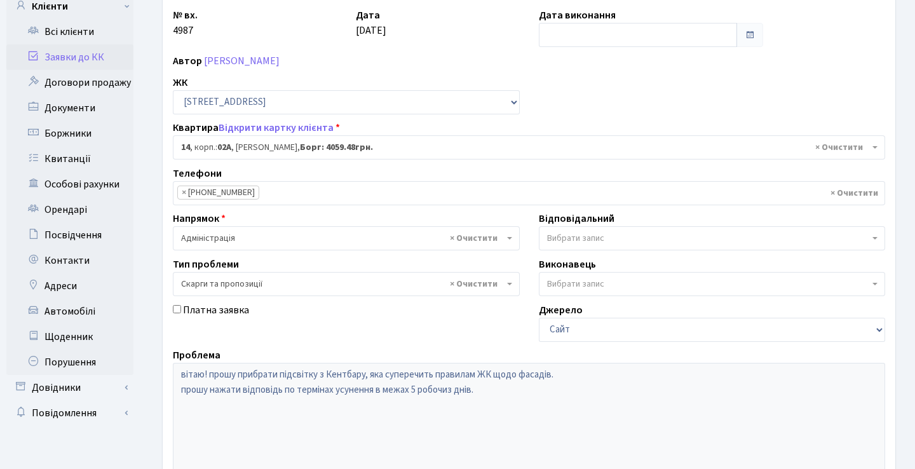
scroll to position [26, 0]
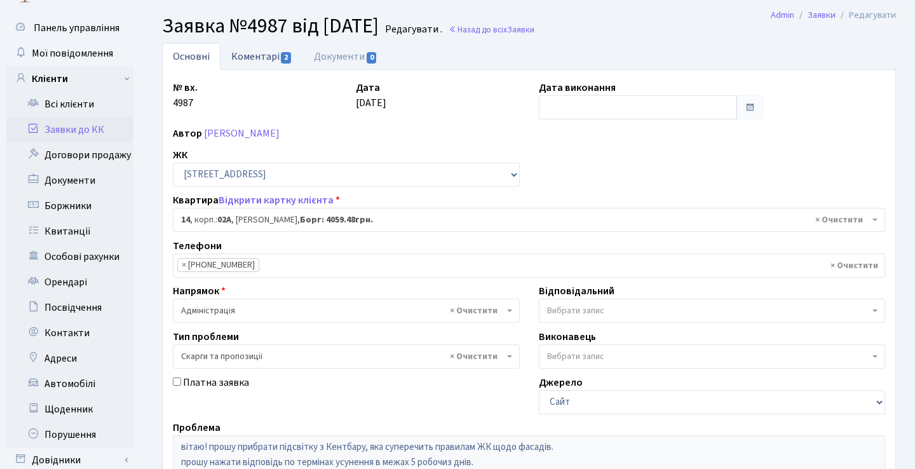
click at [262, 58] on link "Коментарі 2" at bounding box center [261, 56] width 83 height 26
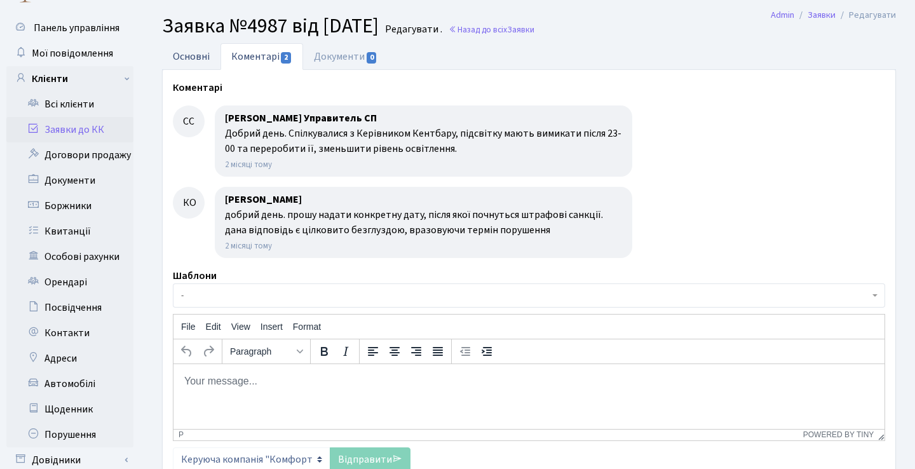
click at [198, 60] on link "Основні" at bounding box center [191, 56] width 58 height 26
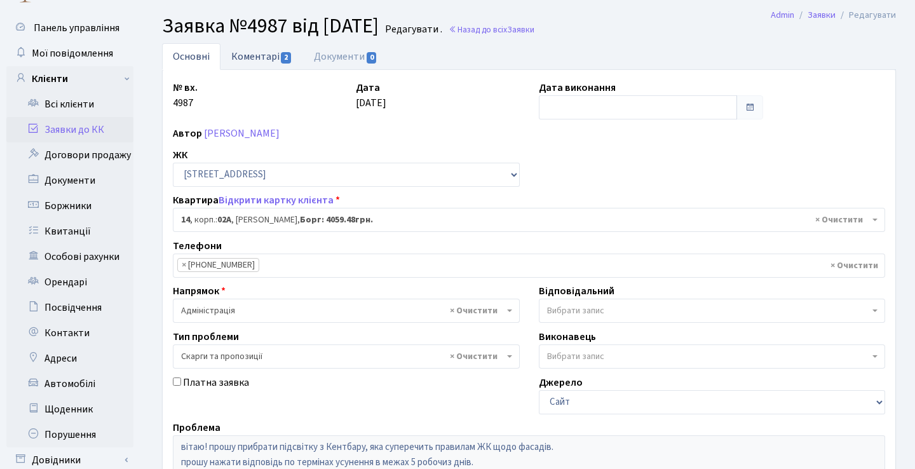
click at [254, 55] on link "Коментарі 2" at bounding box center [261, 56] width 83 height 26
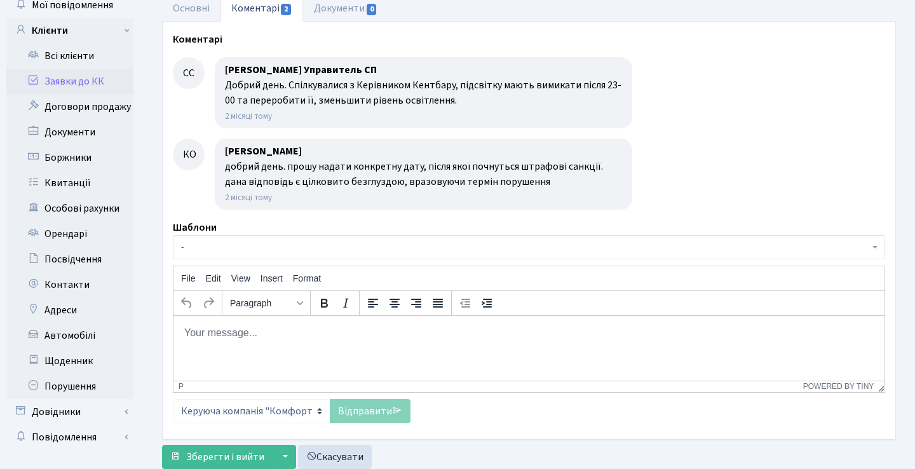
scroll to position [53, 0]
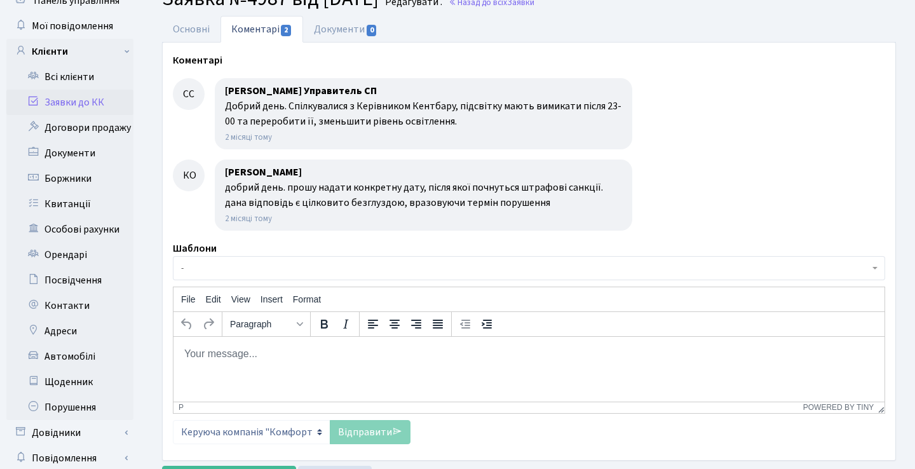
click at [249, 366] on html at bounding box center [528, 353] width 711 height 34
paste body "Rich Text Area. Press ALT-0 for help."
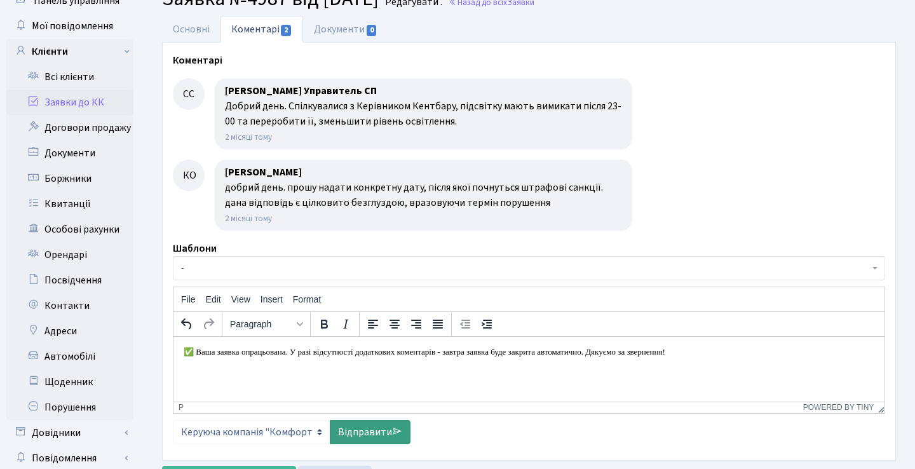
click at [354, 431] on link "Відправити" at bounding box center [370, 432] width 81 height 24
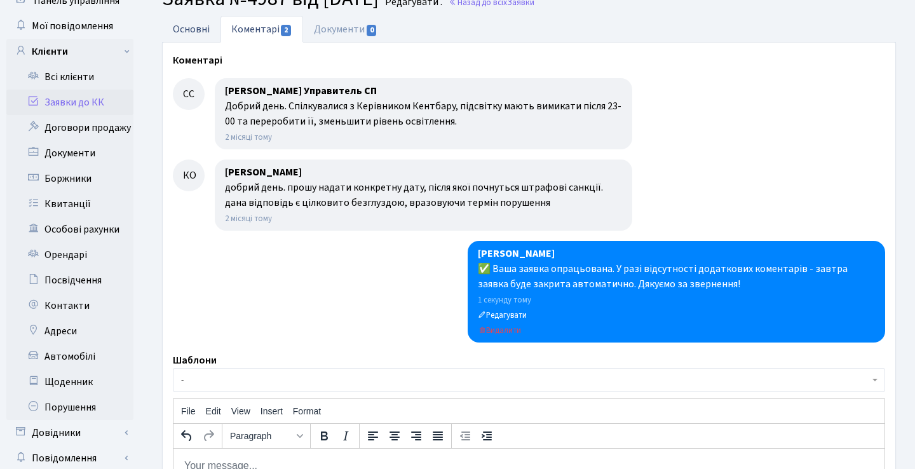
click at [203, 31] on link "Основні" at bounding box center [191, 29] width 58 height 26
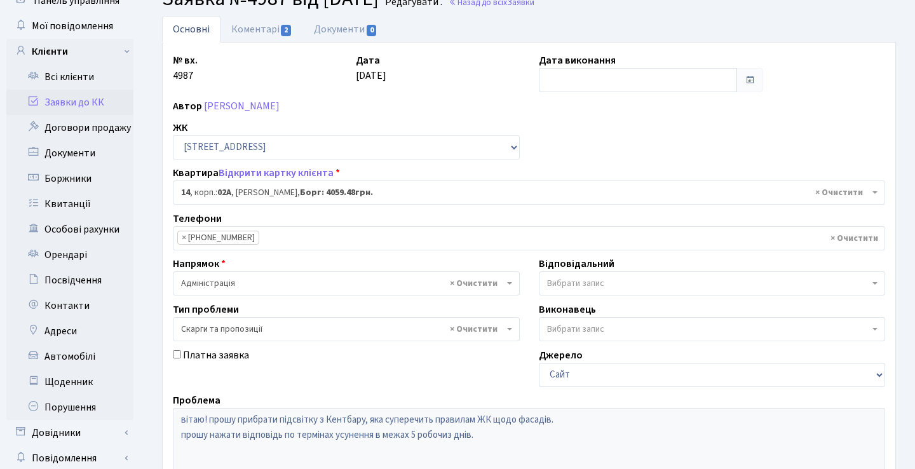
click at [692, 125] on div "№ вх. 4987 Дата [DATE] Дата виконання Автор [PERSON_NAME] ЖК - СП1, Столичне шо…" at bounding box center [528, 339] width 731 height 573
click at [412, 102] on div "Автор [PERSON_NAME]" at bounding box center [528, 105] width 731 height 15
click at [444, 85] on div "Дата [DATE]" at bounding box center [437, 72] width 183 height 39
click at [647, 143] on div "№ вх. 4987 Дата 18.06.2025 Дата виконання Автор Конончук Олеся Володимирівна ЖК…" at bounding box center [528, 339] width 731 height 573
click at [98, 105] on link "Заявки до КК" at bounding box center [69, 102] width 127 height 25
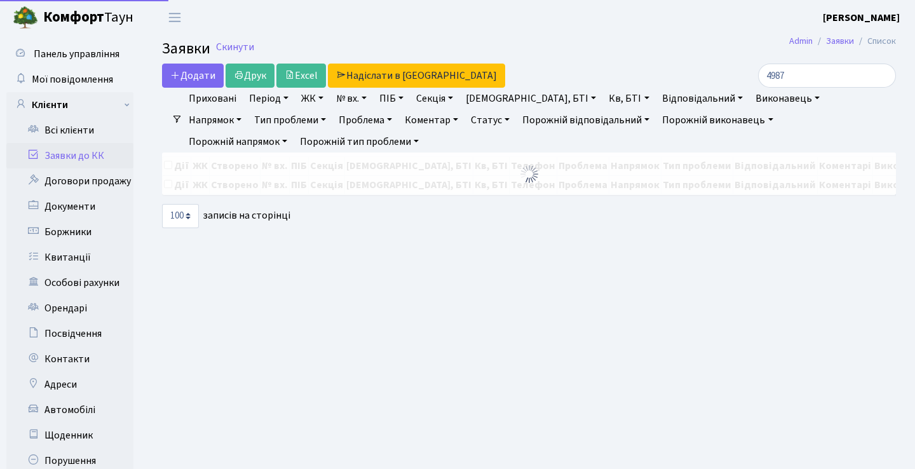
select select "100"
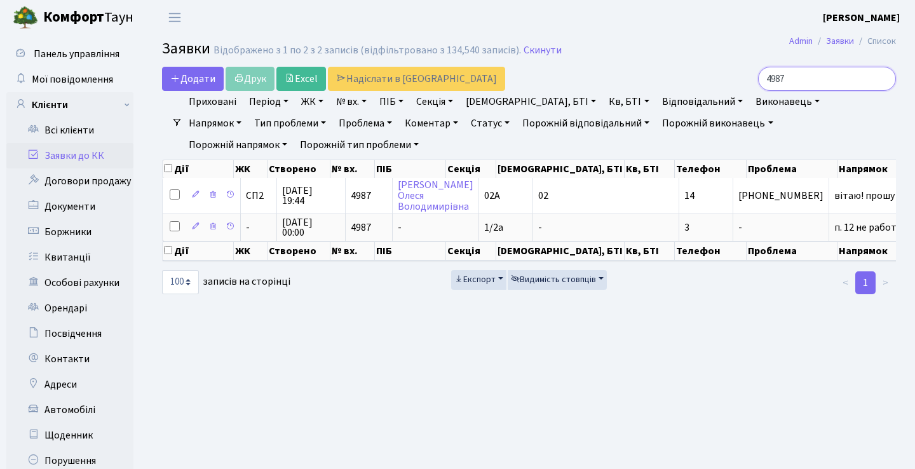
click at [880, 77] on input "4987" at bounding box center [827, 79] width 138 height 24
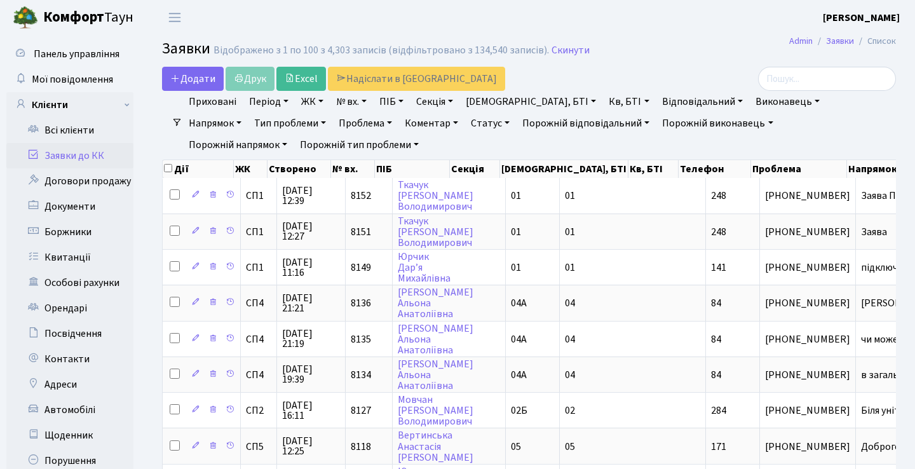
click at [616, 34] on header "Комфорт Таун Анна Г. Мій обліковий запис Вийти" at bounding box center [457, 17] width 915 height 35
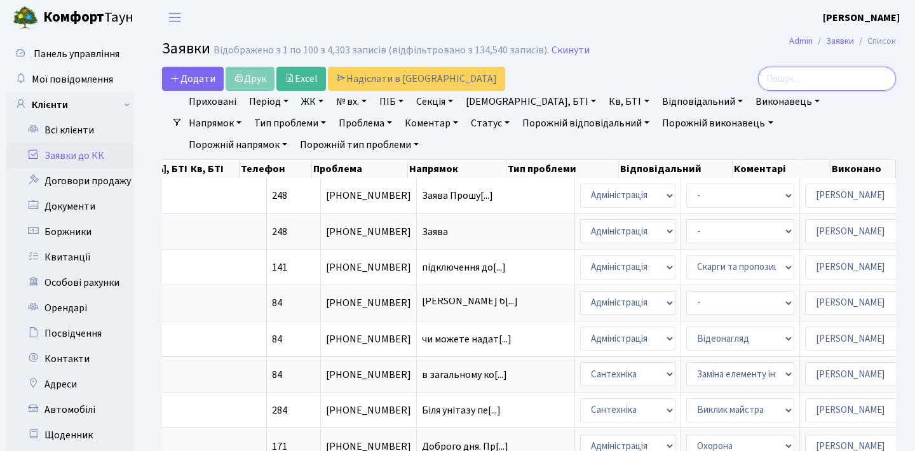
click at [783, 79] on input "search" at bounding box center [827, 79] width 138 height 24
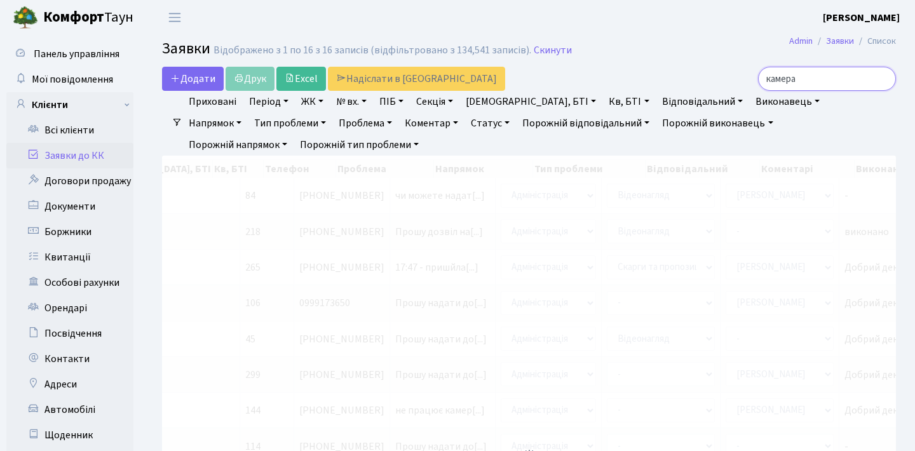
type input "камера"
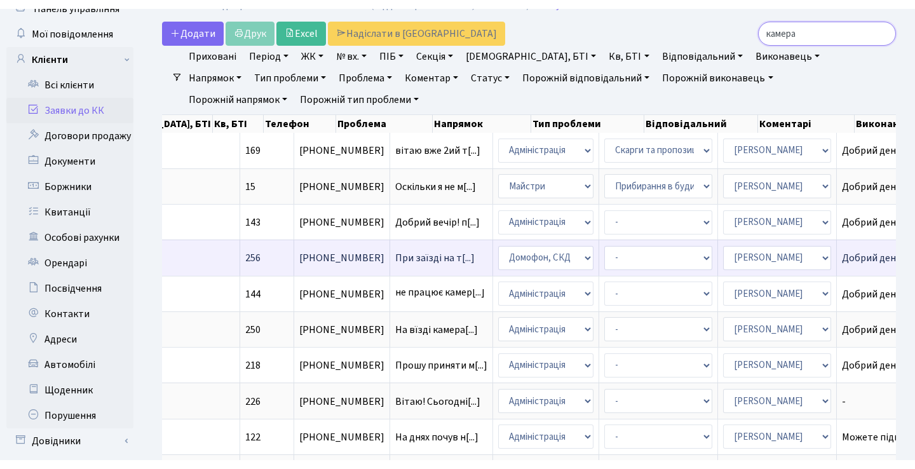
scroll to position [62, 0]
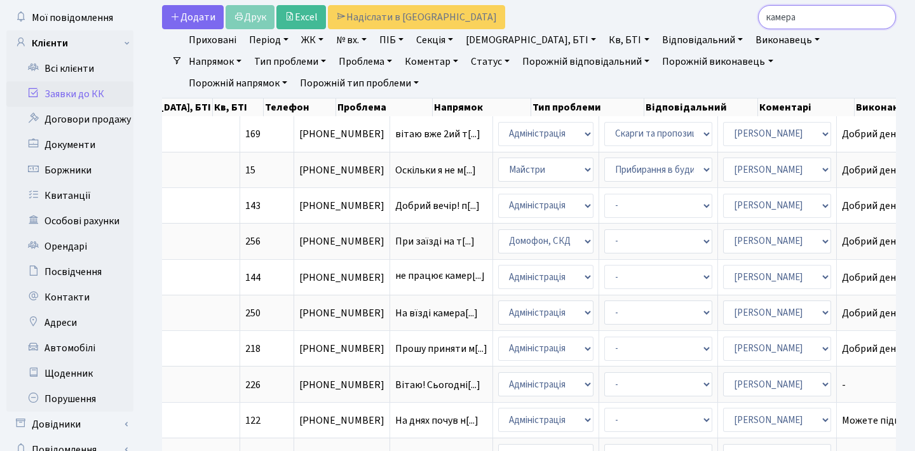
click at [885, 13] on input "камера" at bounding box center [827, 17] width 138 height 24
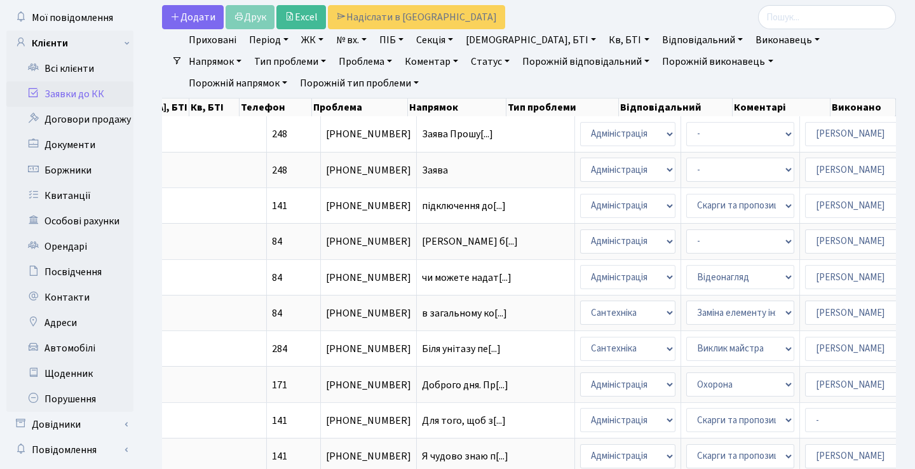
click at [92, 91] on link "Заявки до КК" at bounding box center [69, 93] width 127 height 25
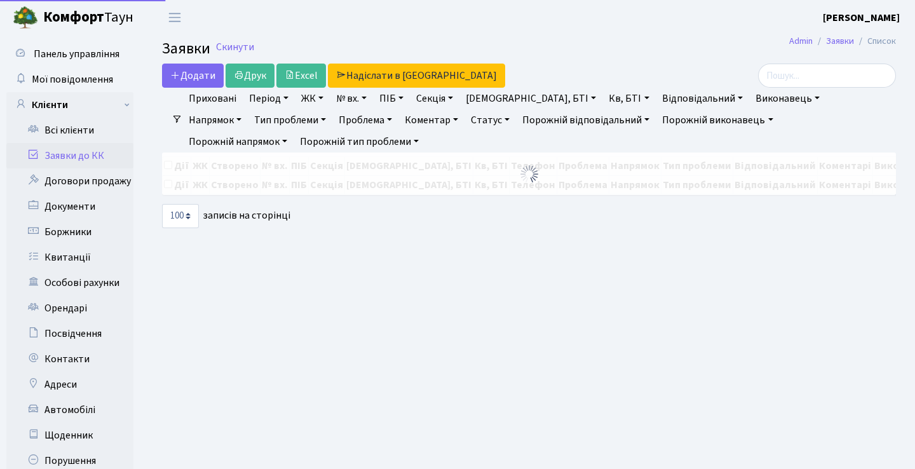
select select "100"
